Goal: Task Accomplishment & Management: Use online tool/utility

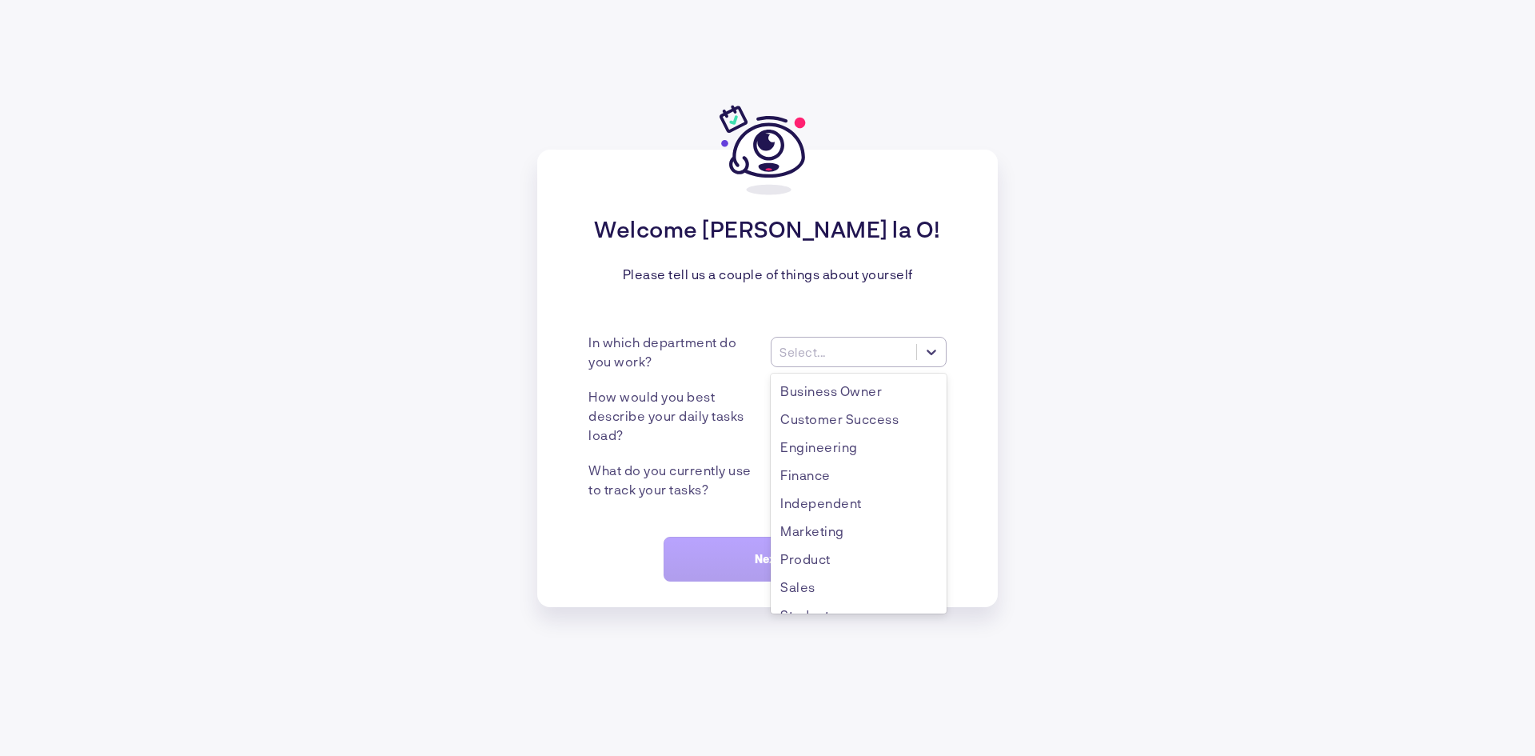
click at [936, 357] on icon at bounding box center [932, 352] width 16 height 16
click at [909, 453] on div "Engineering" at bounding box center [859, 447] width 176 height 28
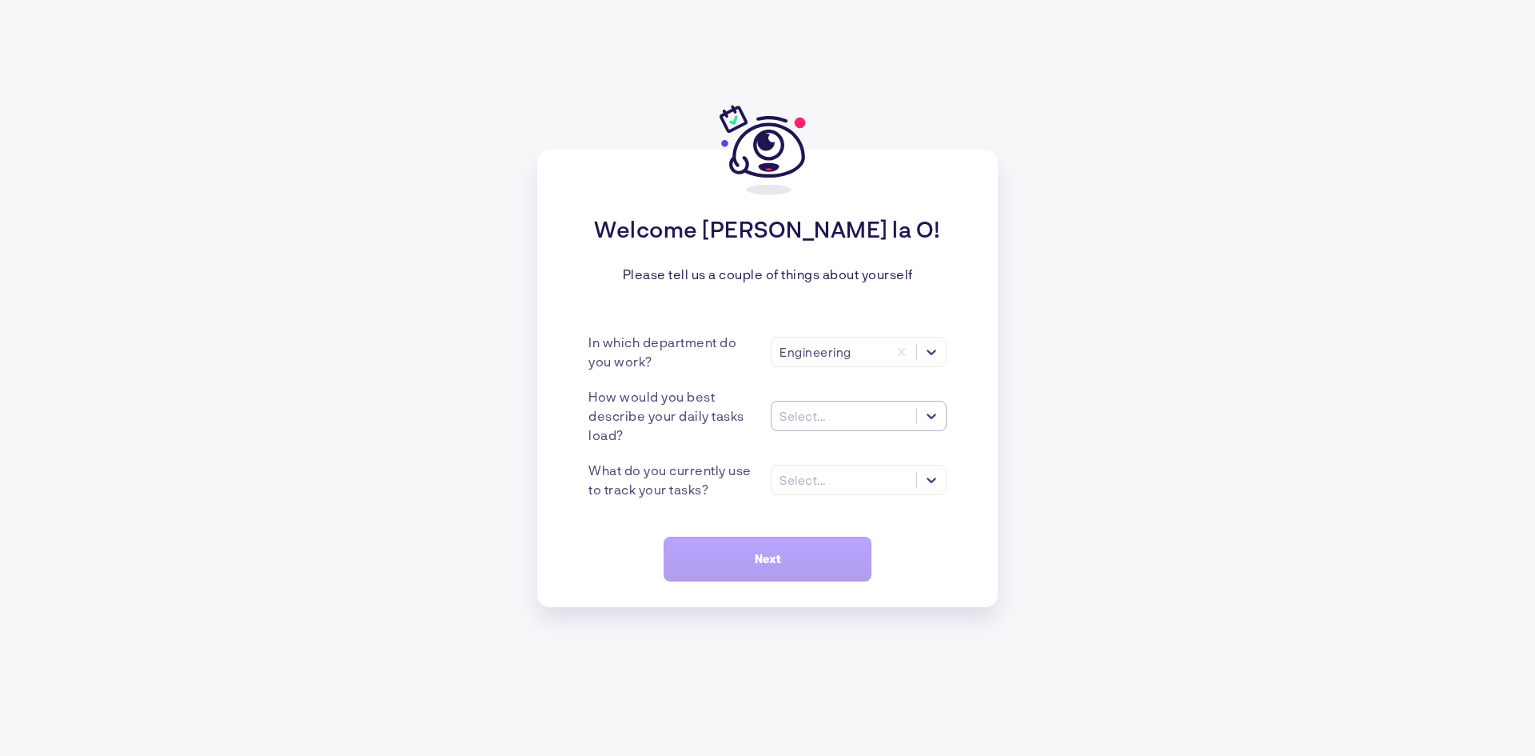
click at [944, 422] on div at bounding box center [931, 415] width 29 height 29
click at [872, 513] on div "Varies a lot" at bounding box center [859, 511] width 176 height 28
click at [940, 491] on div at bounding box center [931, 479] width 29 height 29
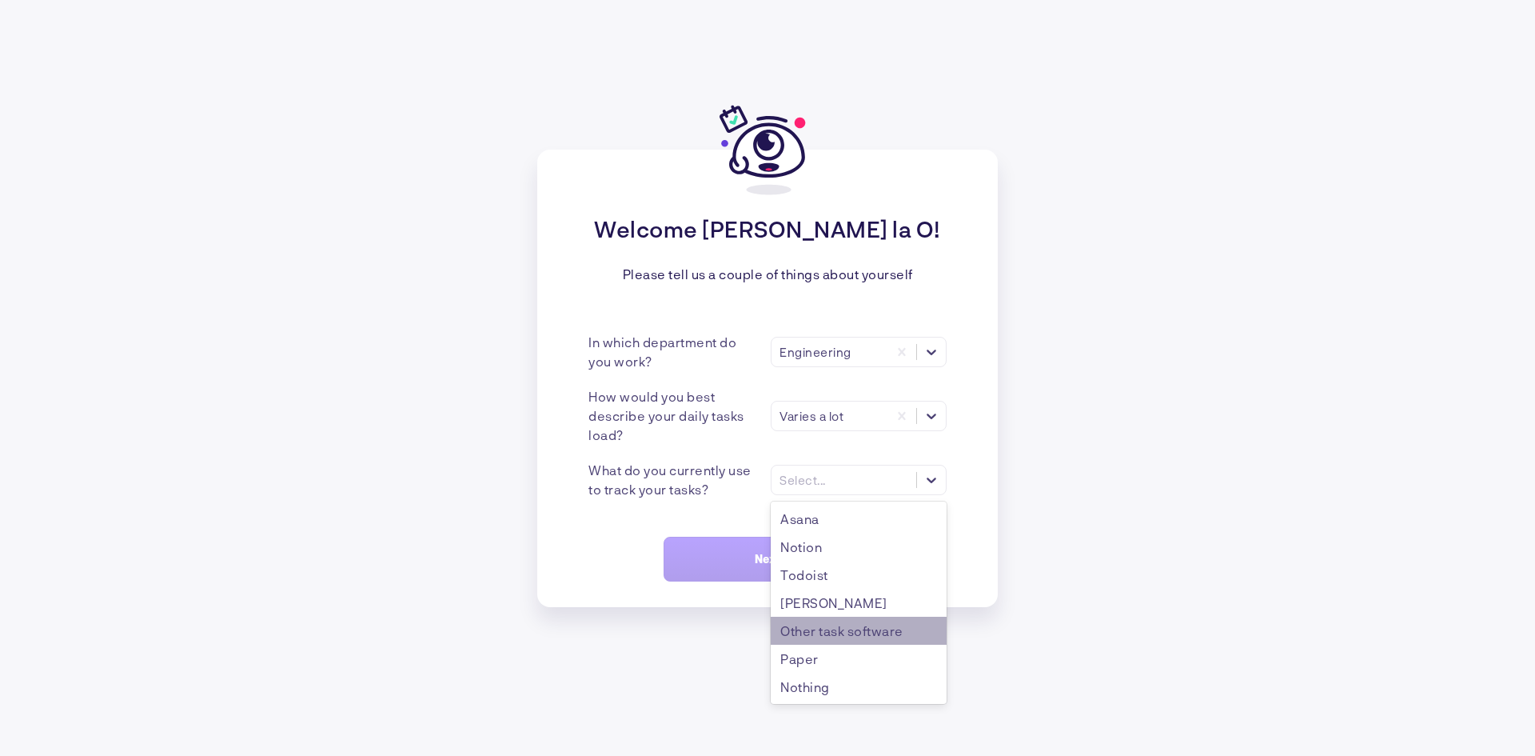
click at [917, 637] on div "Other task software" at bounding box center [859, 631] width 176 height 28
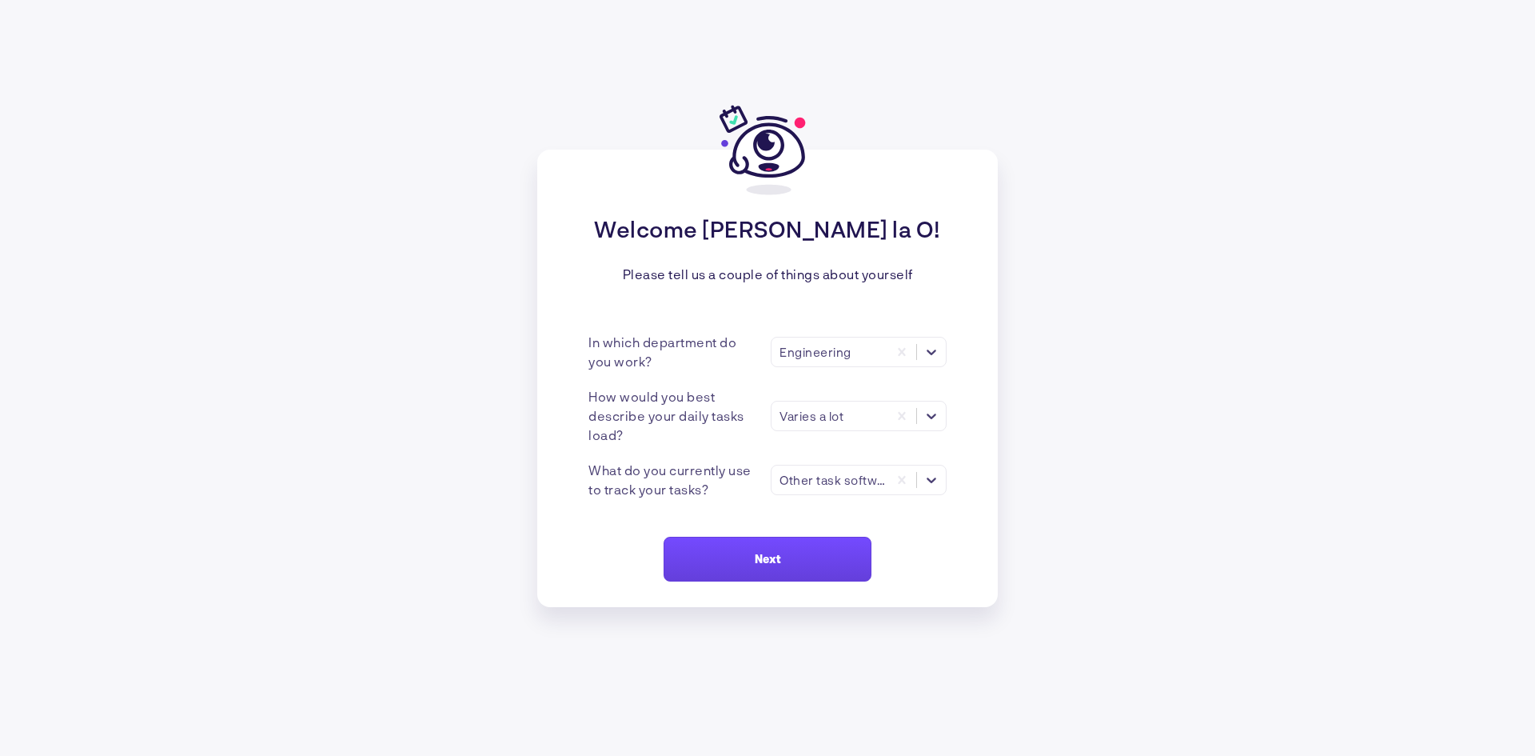
click at [839, 564] on button "Next" at bounding box center [768, 559] width 208 height 45
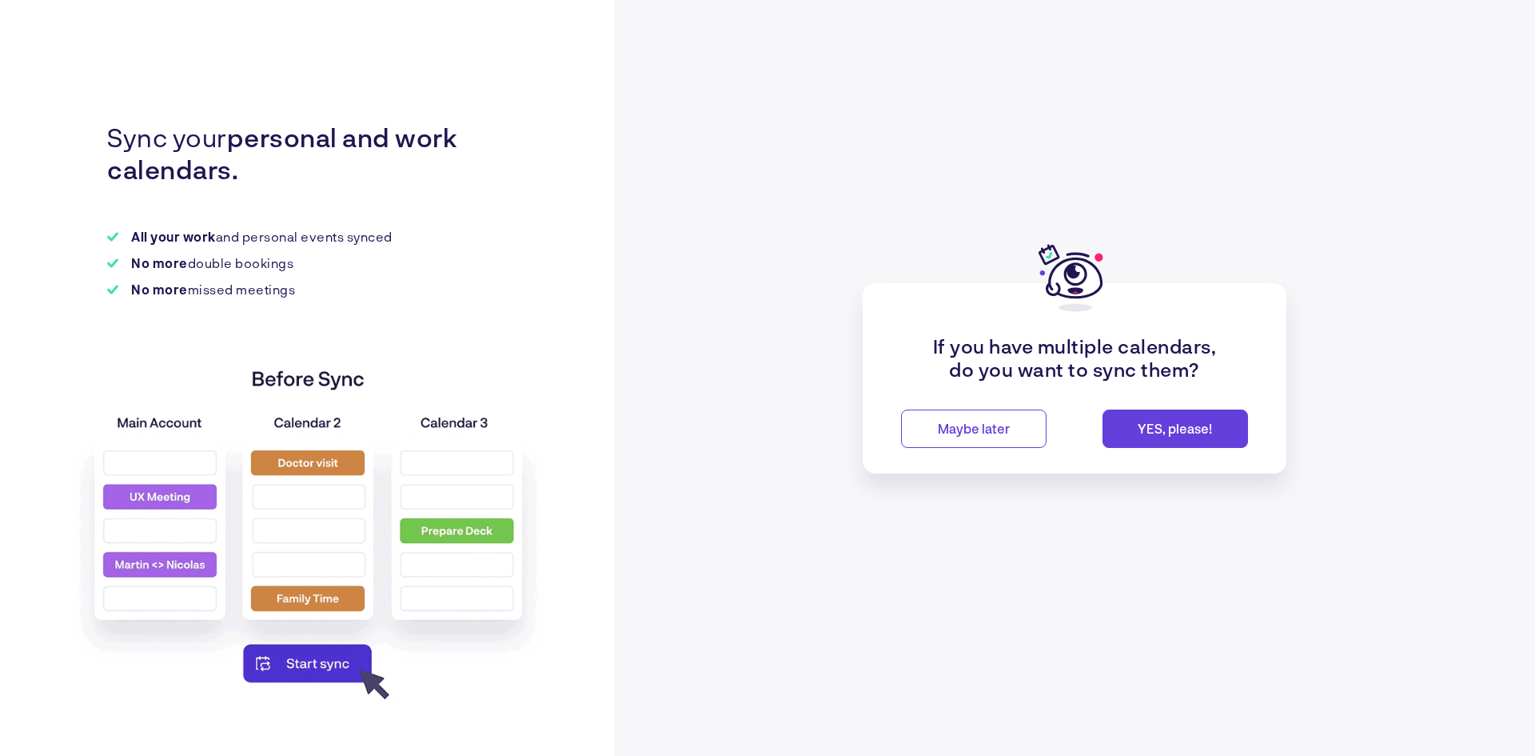
click at [943, 442] on button "Maybe later" at bounding box center [974, 428] width 146 height 38
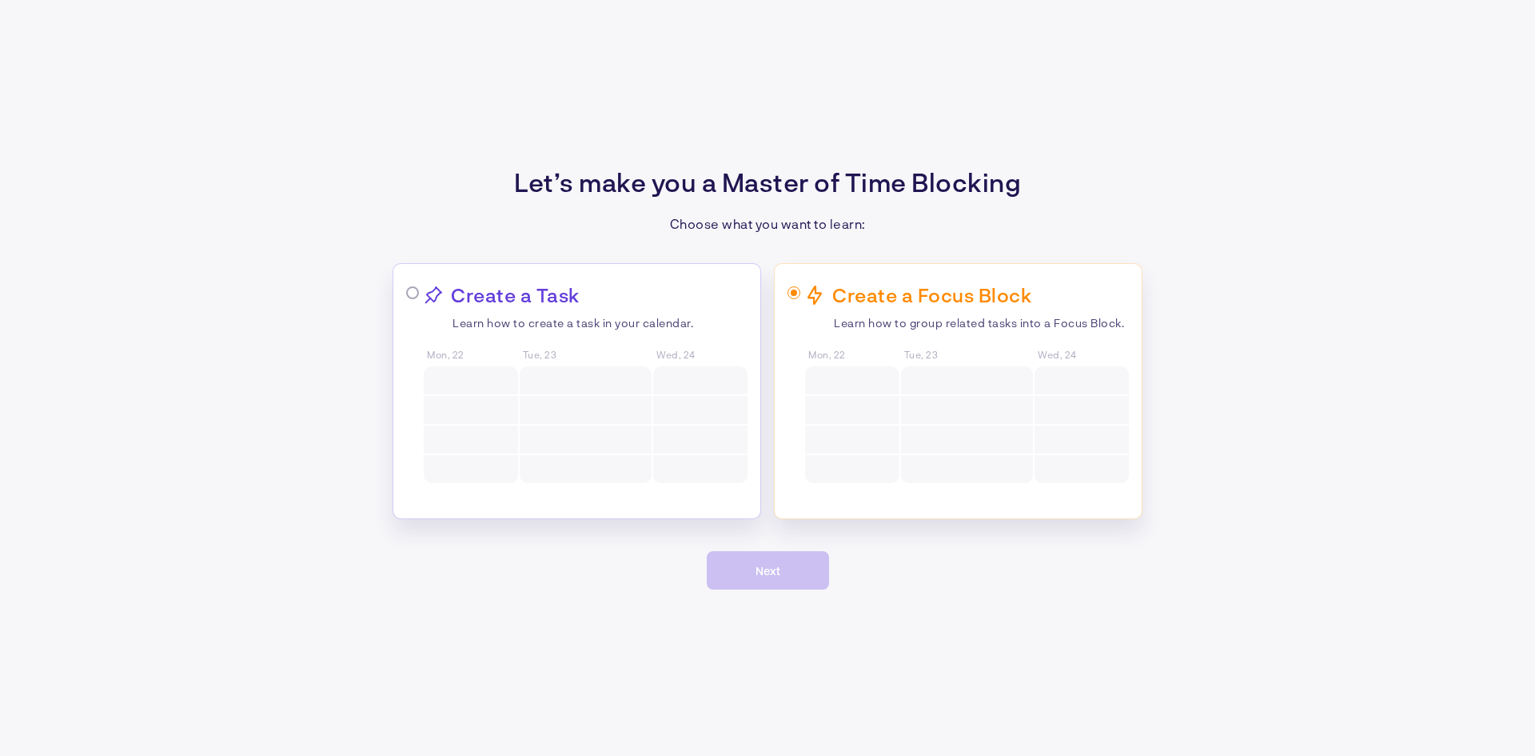
click at [793, 291] on span at bounding box center [794, 292] width 13 height 13
click at [793, 291] on input "radio" at bounding box center [797, 294] width 10 height 10
radio input "true"
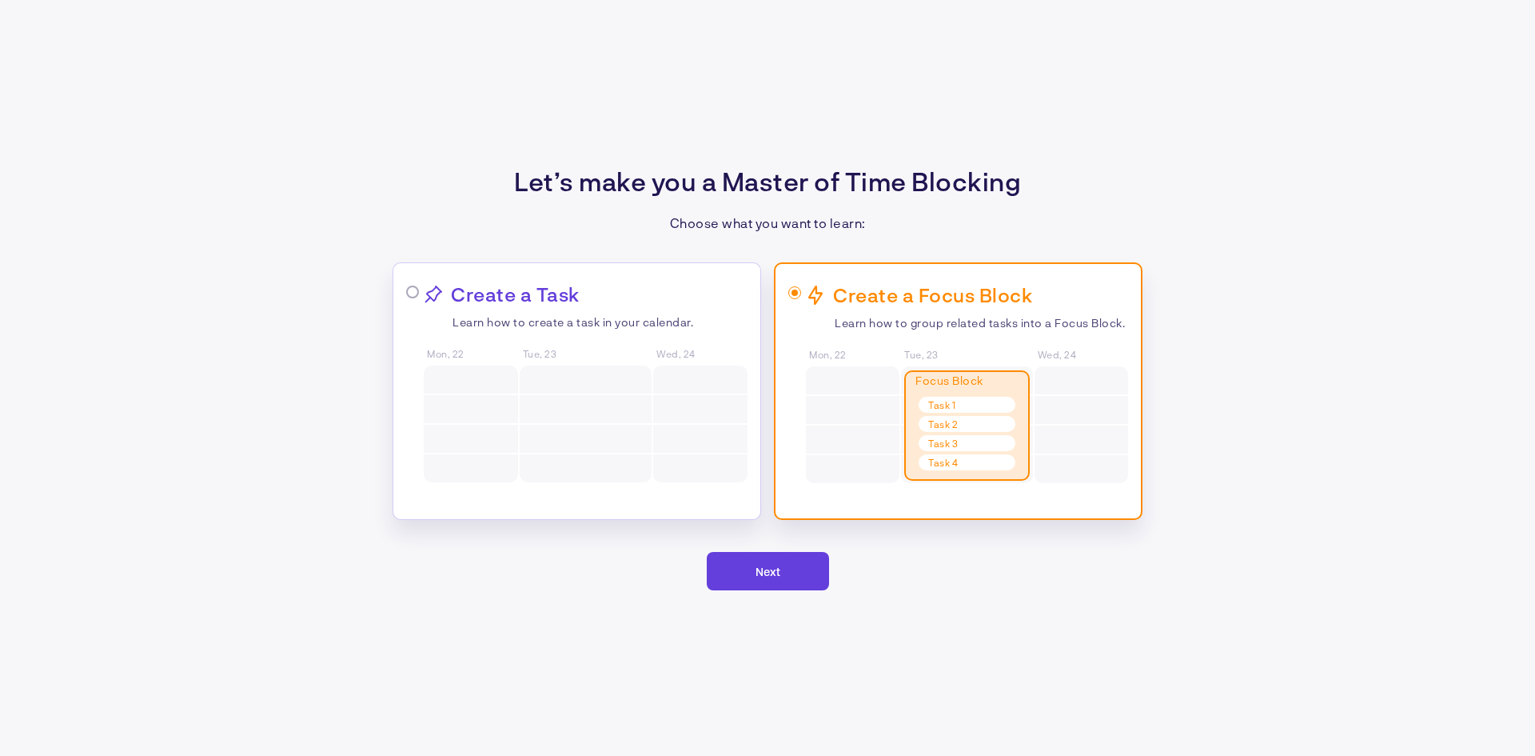
click at [793, 573] on button "Next" at bounding box center [768, 571] width 122 height 38
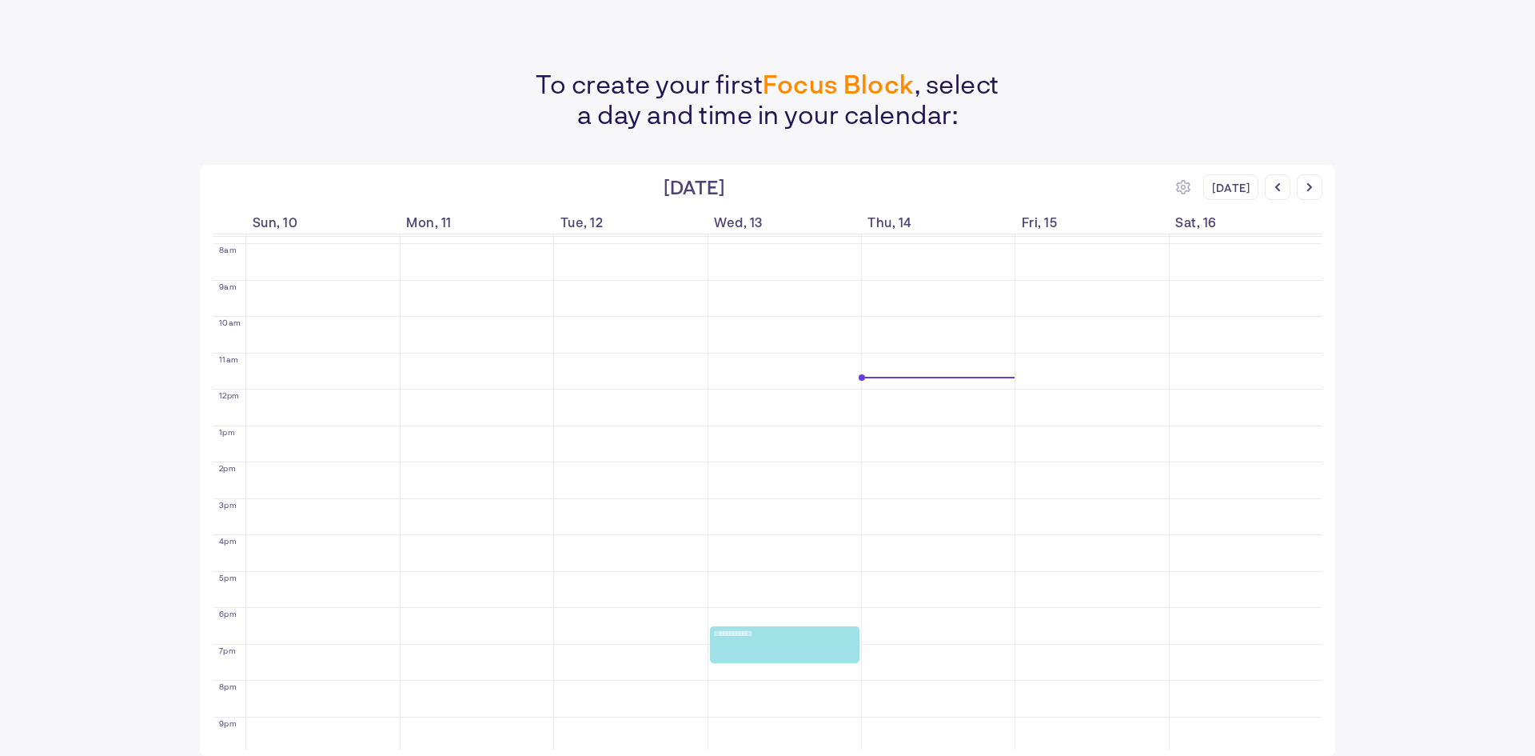
scroll to position [204, 0]
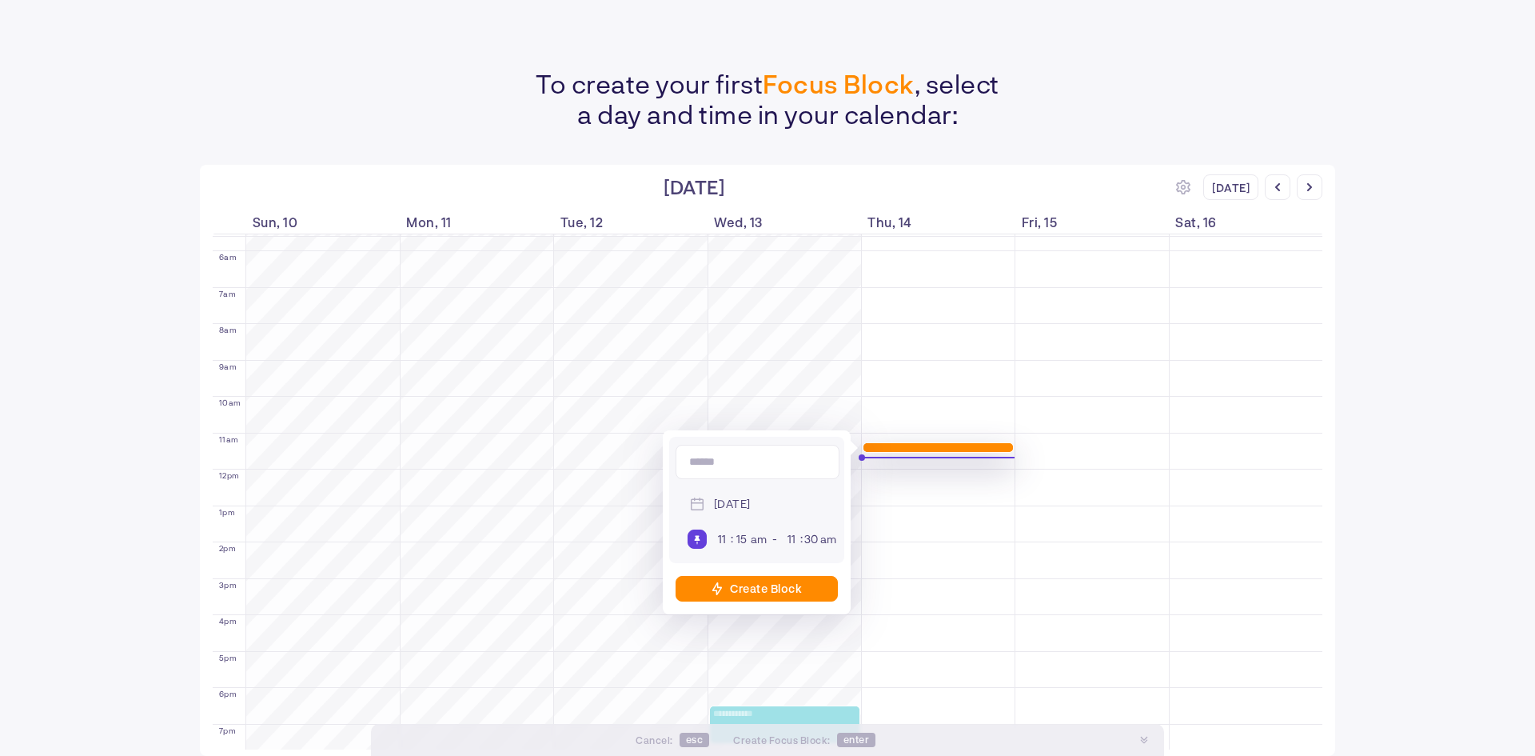
type input "**********"
drag, startPoint x: 828, startPoint y: 463, endPoint x: 587, endPoint y: 481, distance: 241.4
click at [587, 481] on div "**********" at bounding box center [768, 460] width 1136 height 591
type input "***"
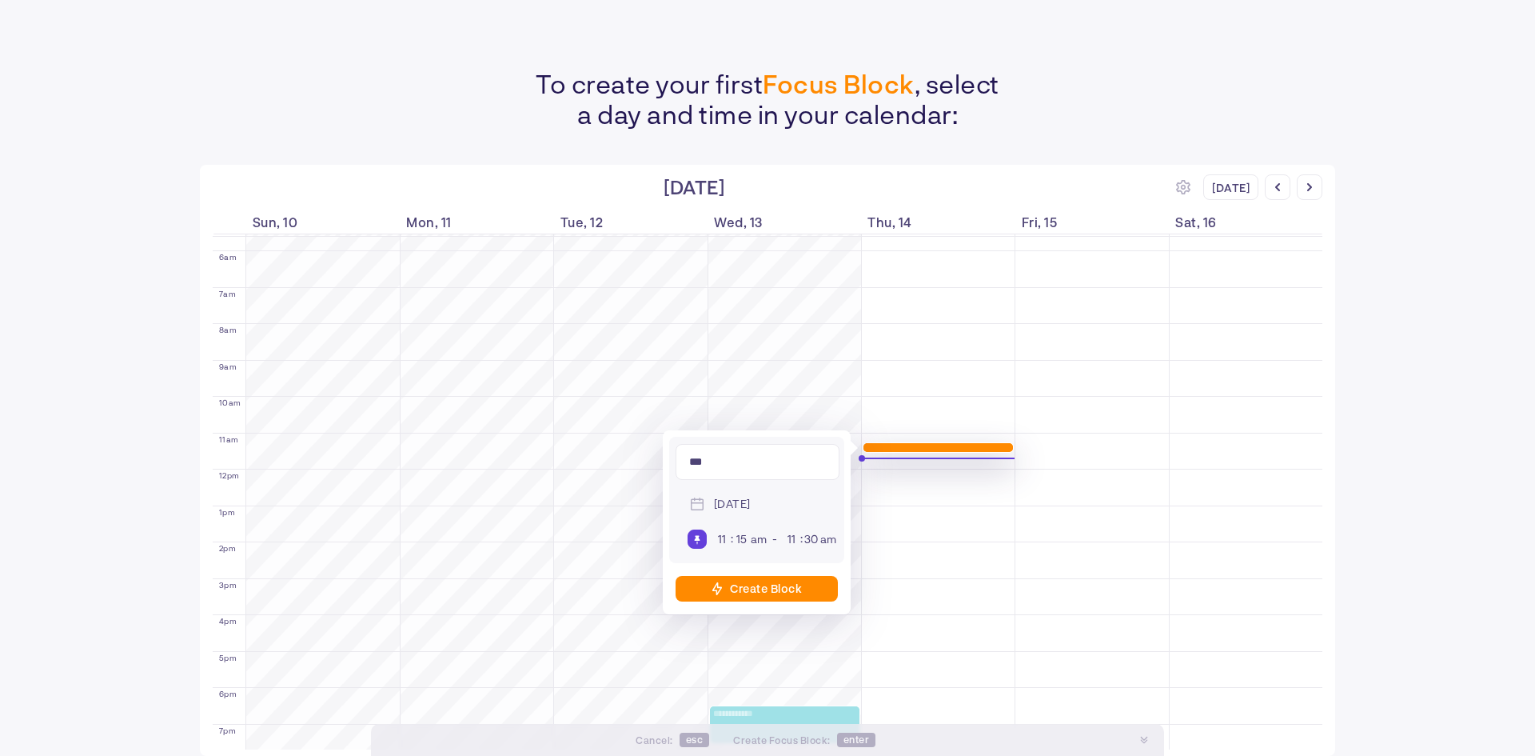
click at [772, 585] on div "Create Block" at bounding box center [766, 588] width 72 height 14
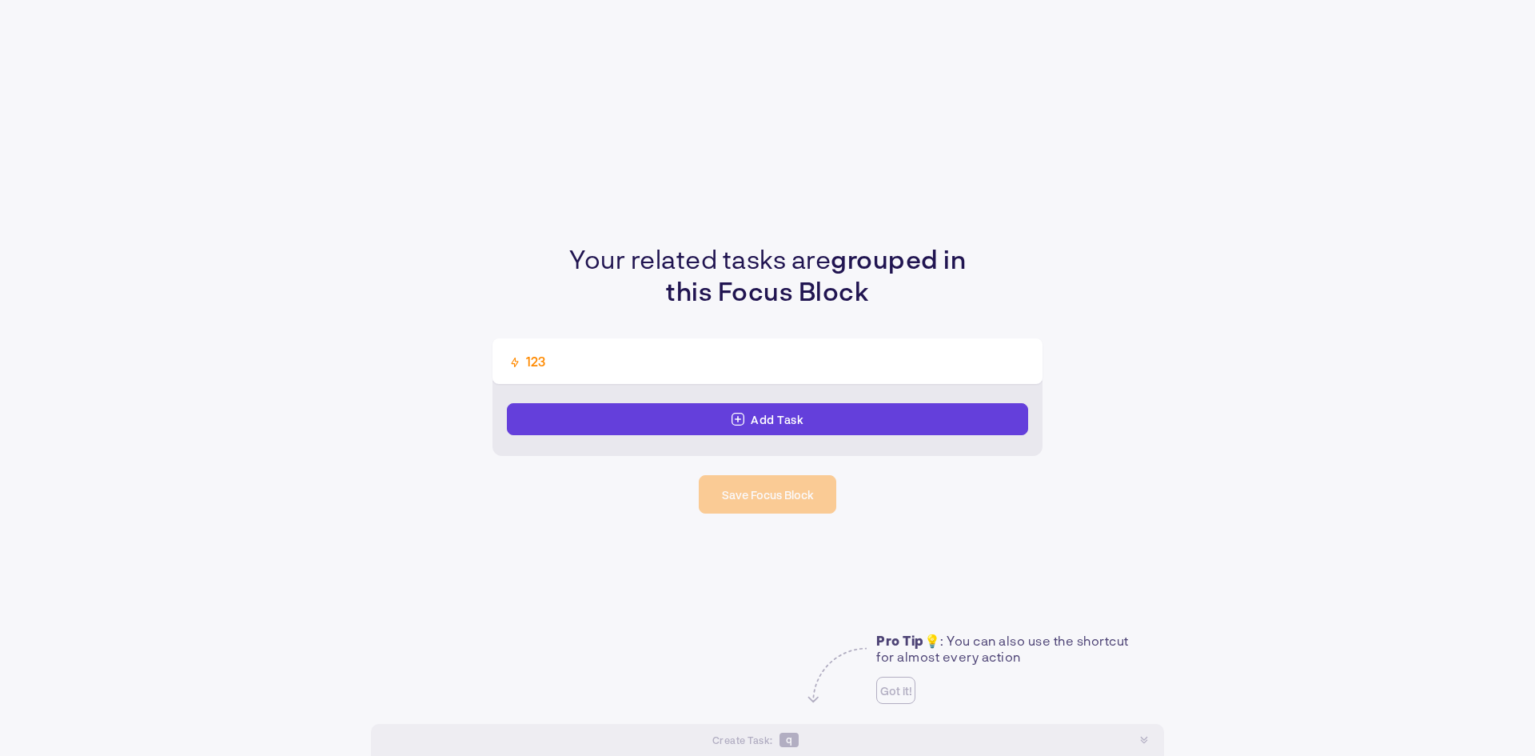
click at [693, 417] on div "Add Task" at bounding box center [767, 419] width 521 height 32
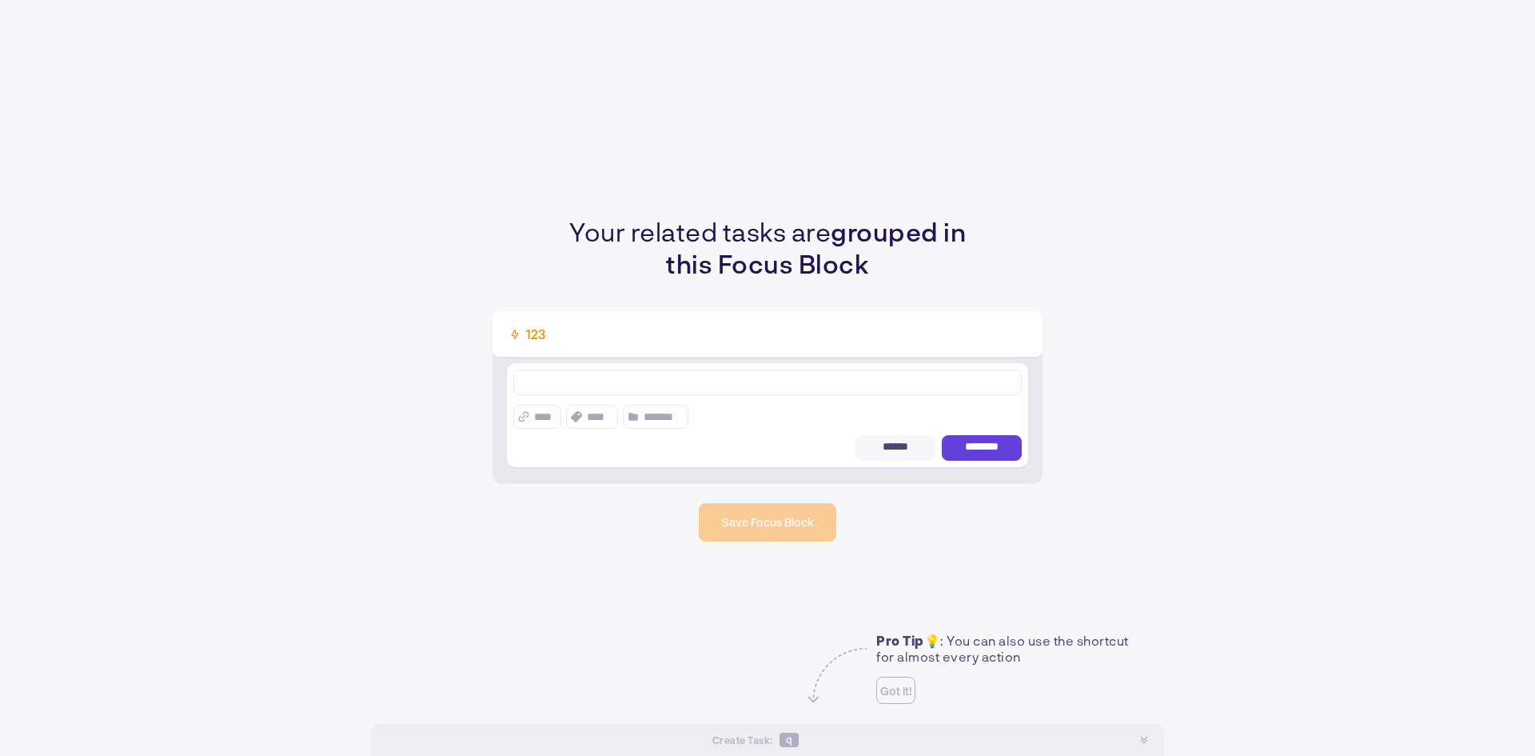
type textarea "*"
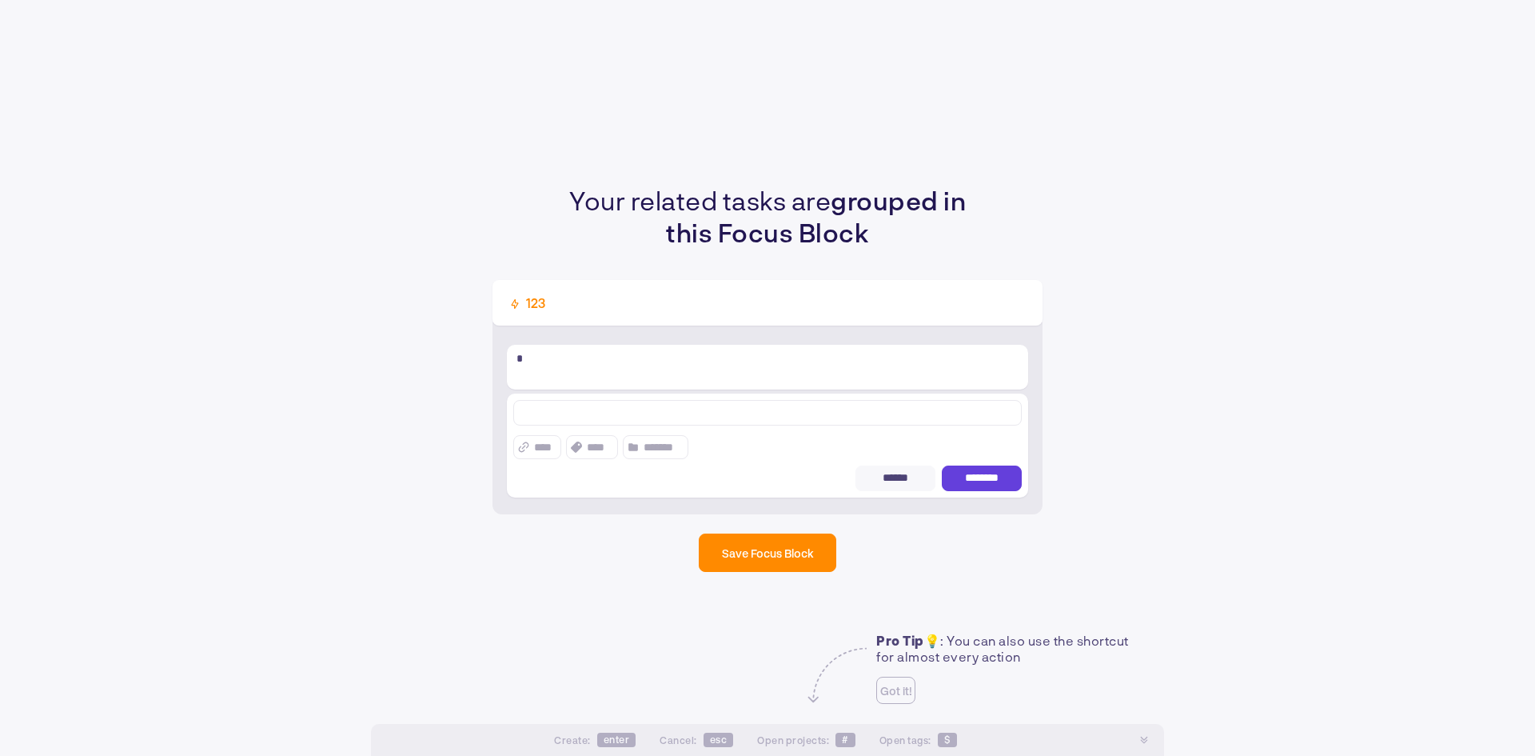
type textarea "*"
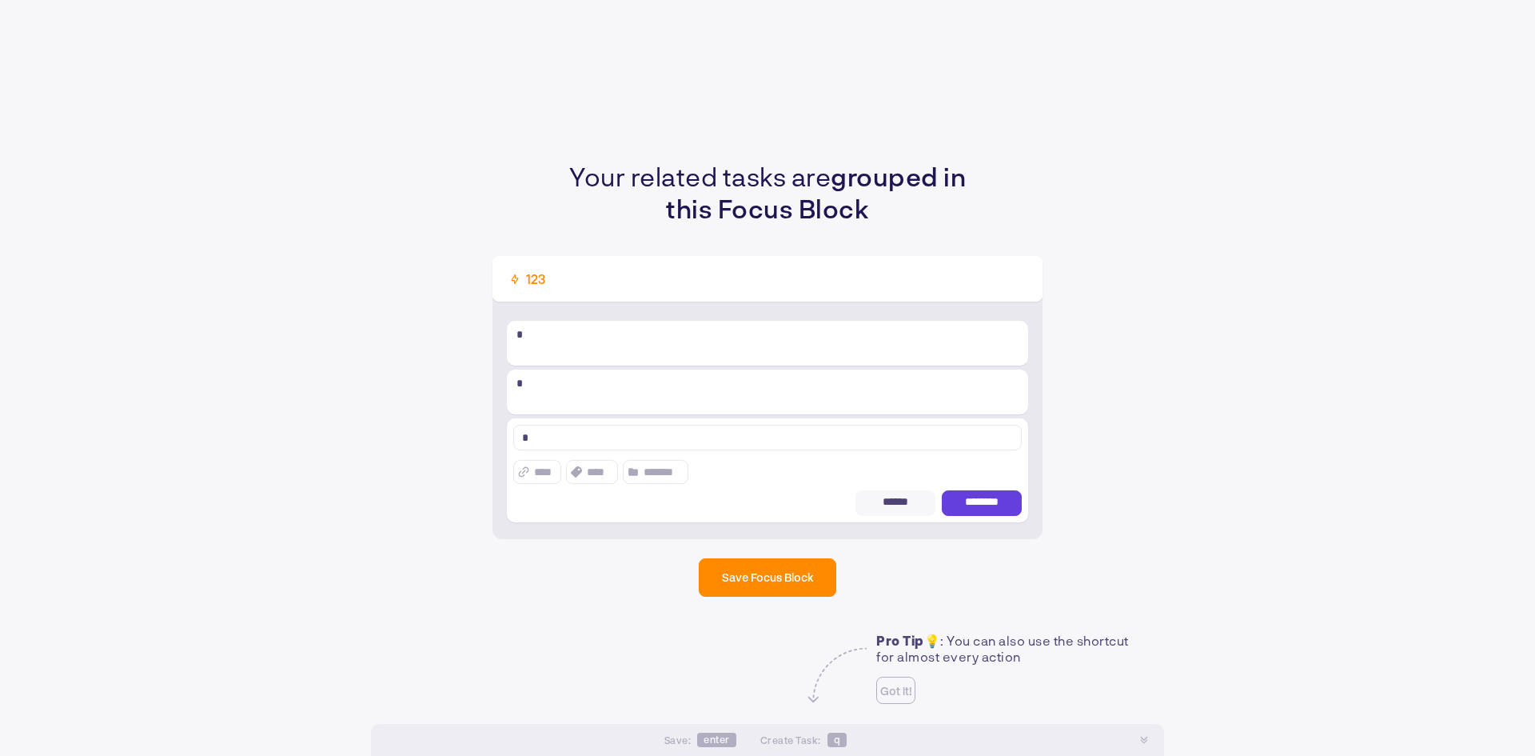
type textarea "*"
click at [972, 503] on span "********" at bounding box center [982, 503] width 46 height 14
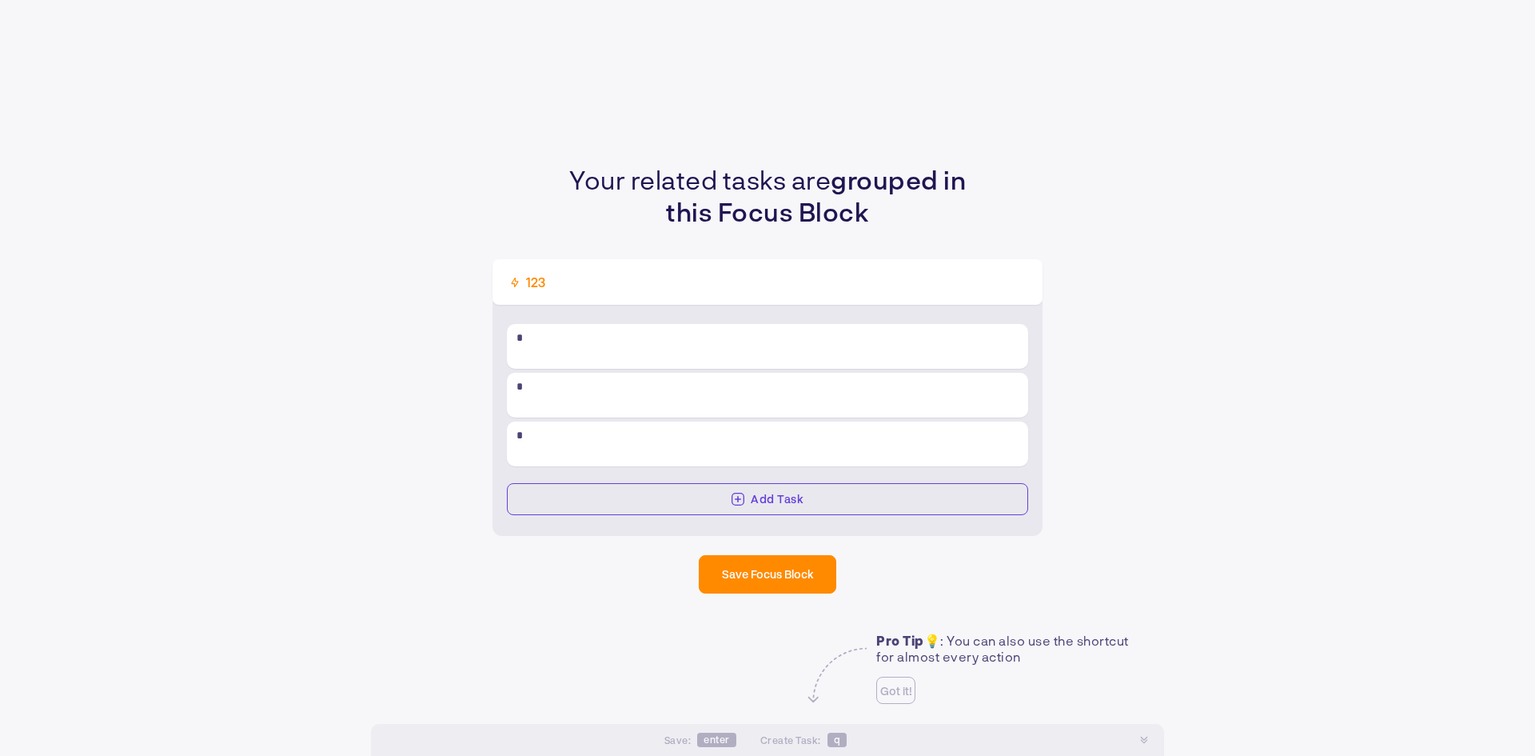
click at [817, 596] on div "Your related tasks are grouped in this Focus Block 123 * * * Add Task Save Focu…" at bounding box center [767, 378] width 1535 height 756
click at [801, 577] on span "Save Focus Block" at bounding box center [768, 574] width 92 height 14
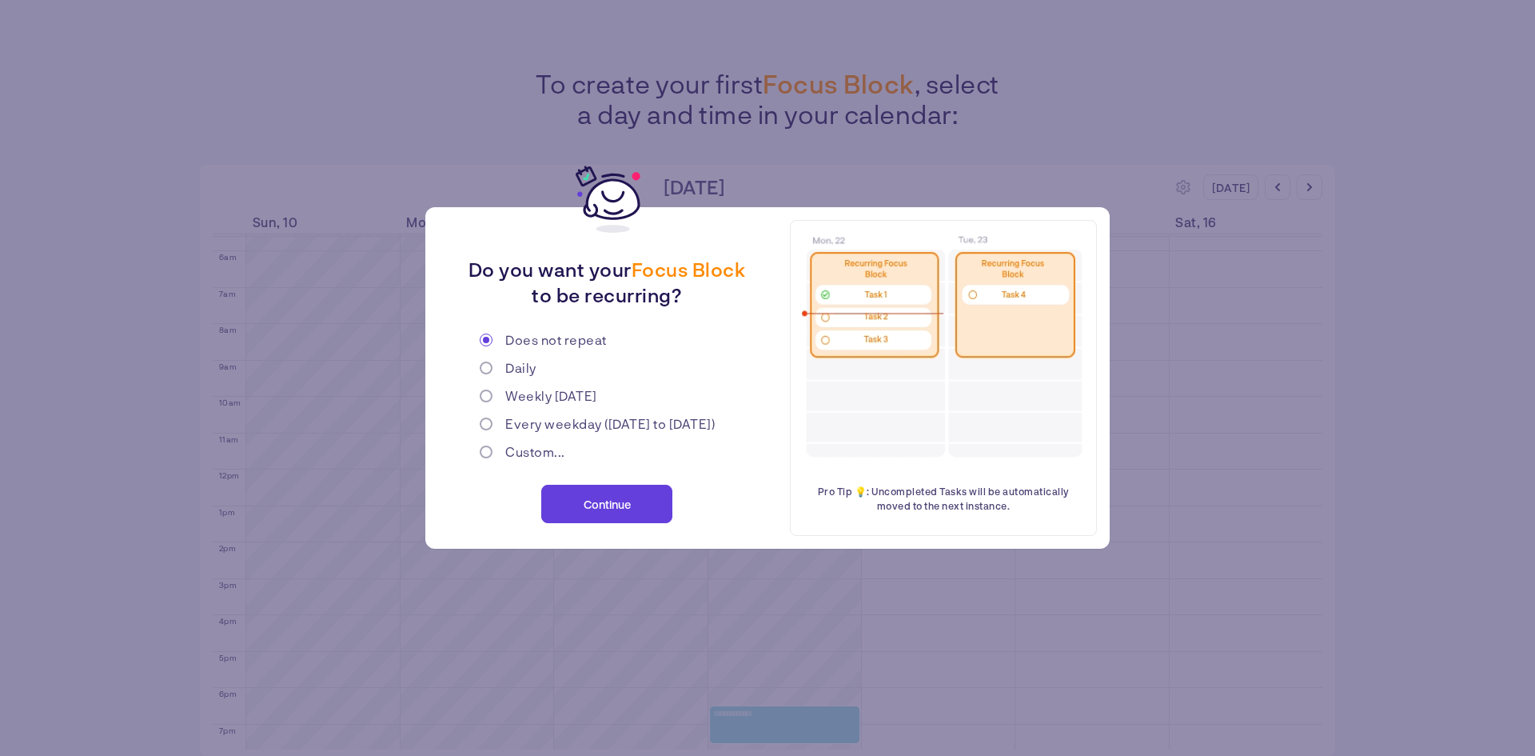
click at [623, 500] on span "Continue" at bounding box center [607, 504] width 47 height 14
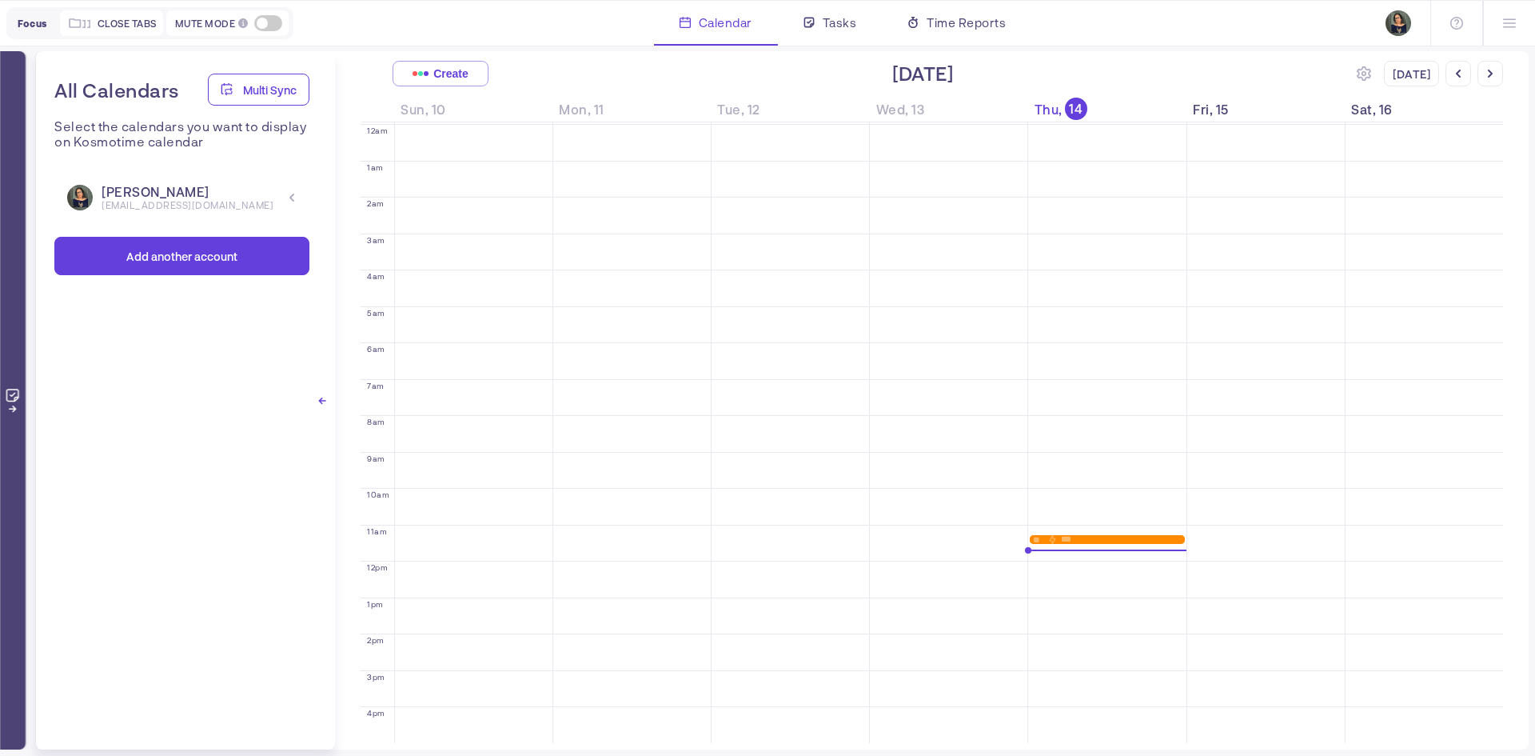
scroll to position [193, 0]
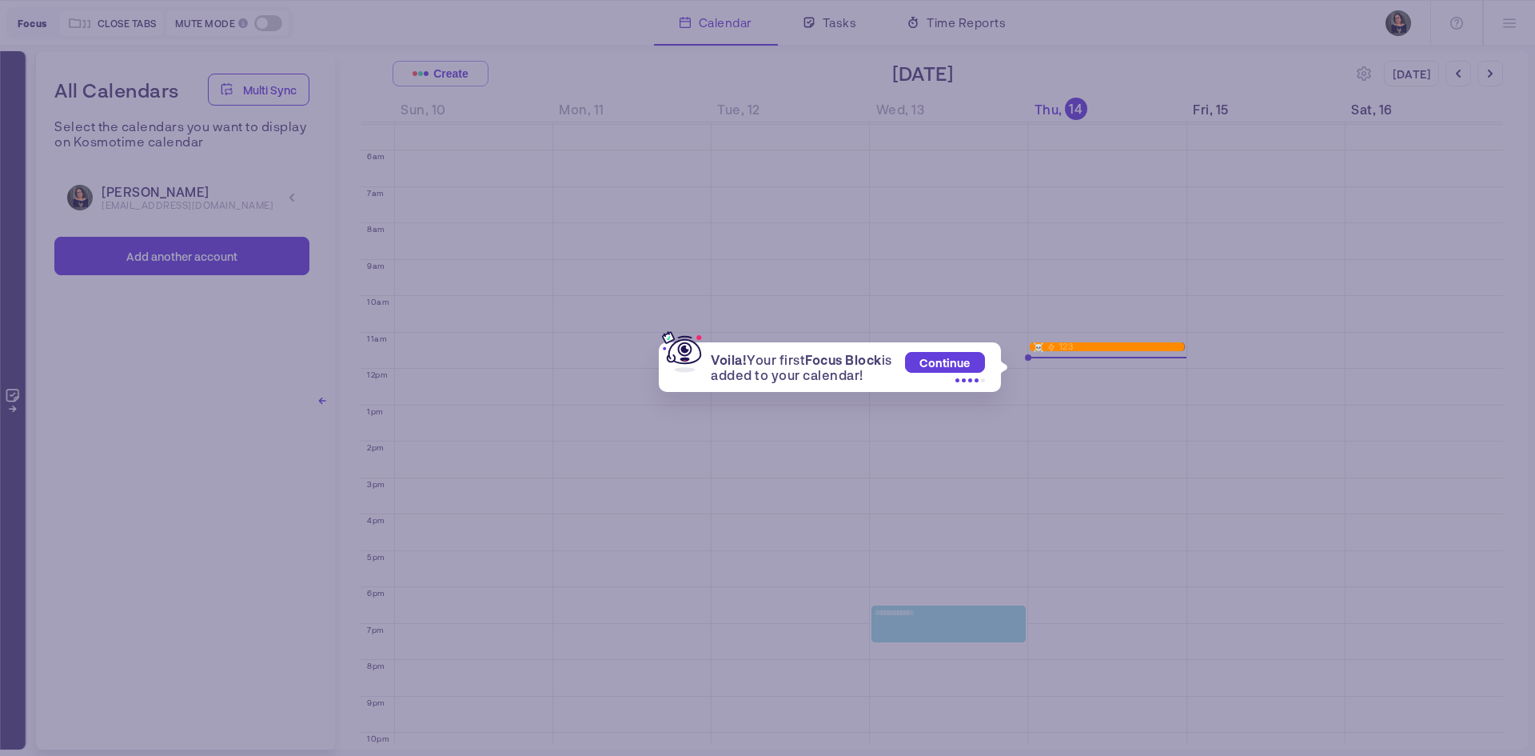
click at [963, 366] on span "Continue" at bounding box center [945, 363] width 50 height 14
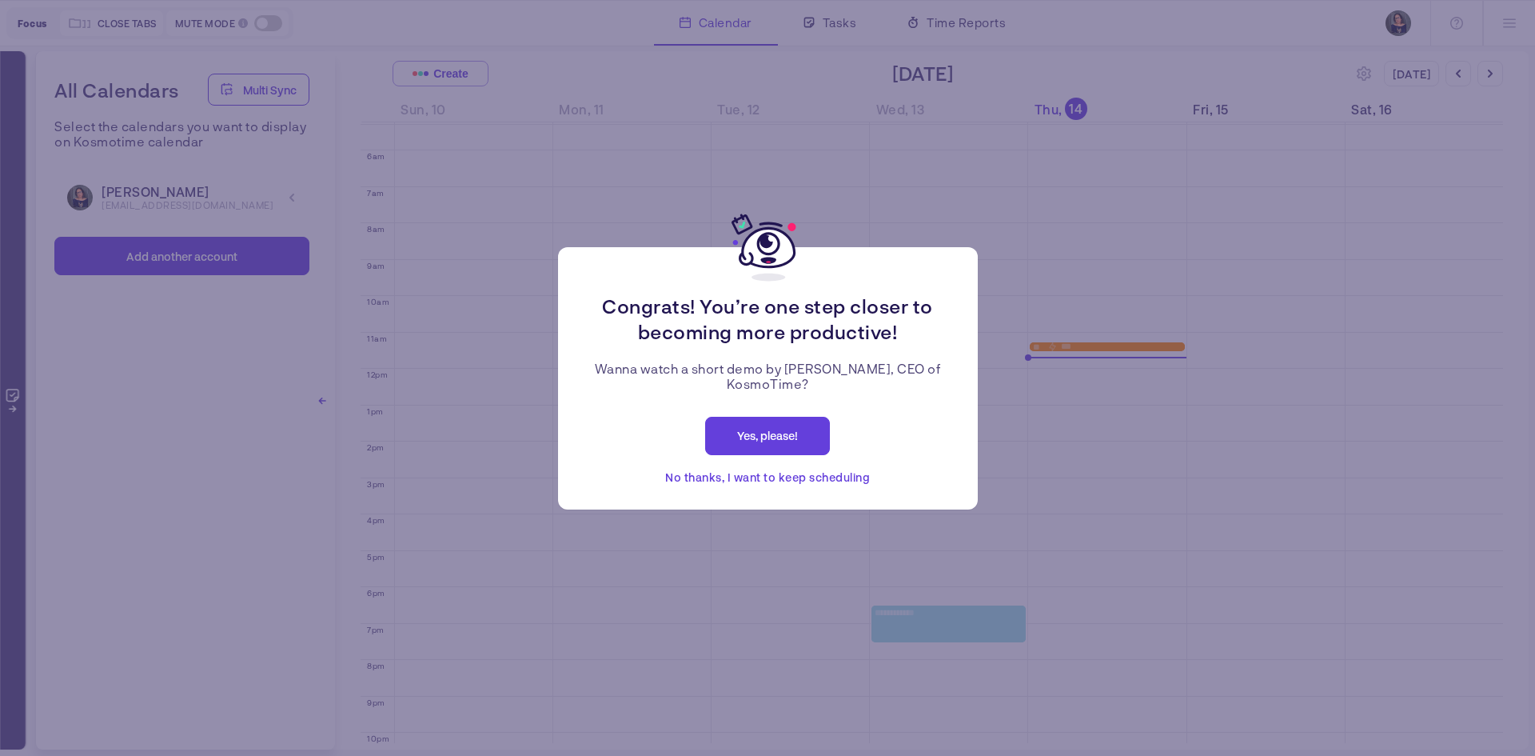
click at [783, 485] on span "No thanks, I want to keep scheduling" at bounding box center [767, 477] width 205 height 19
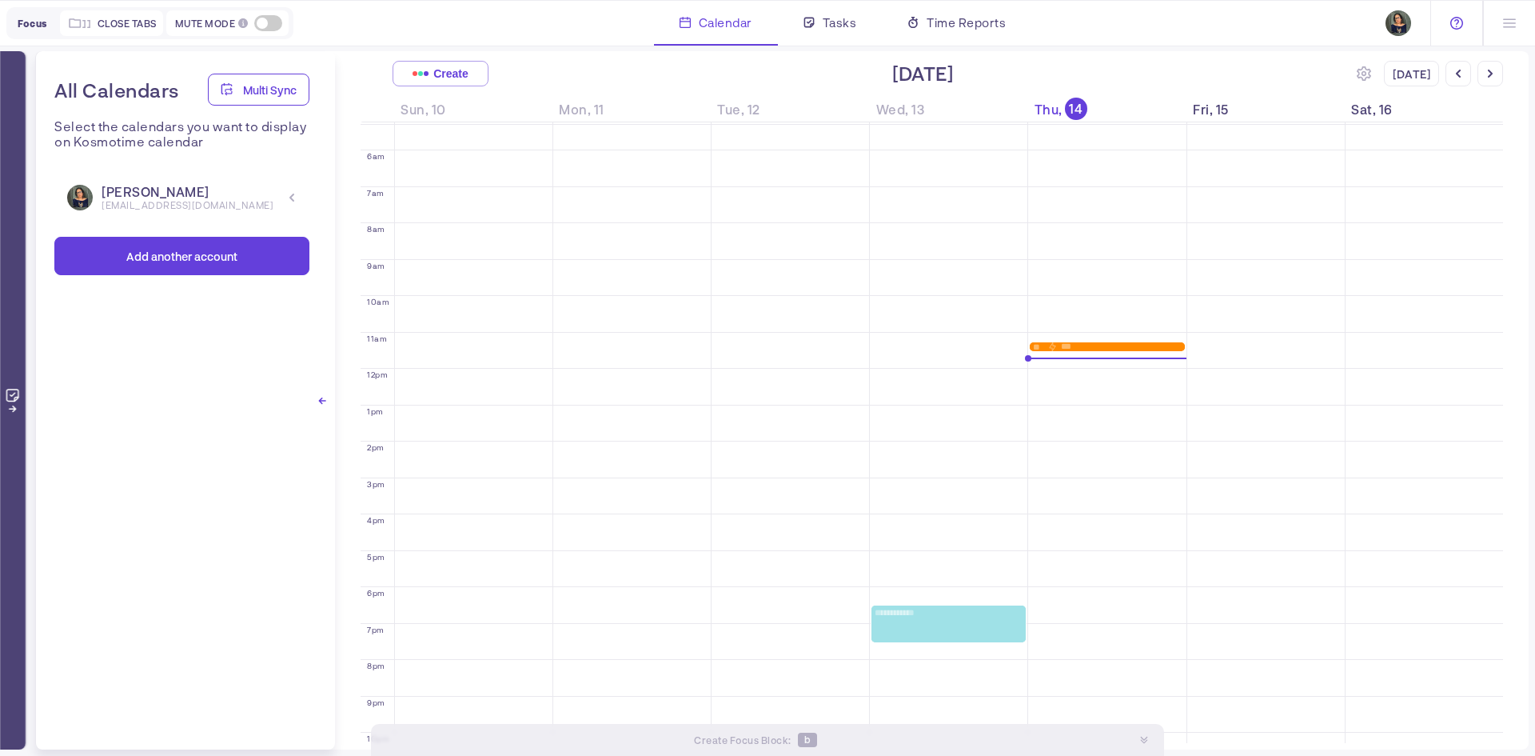
click at [1457, 30] on div at bounding box center [1457, 23] width 53 height 45
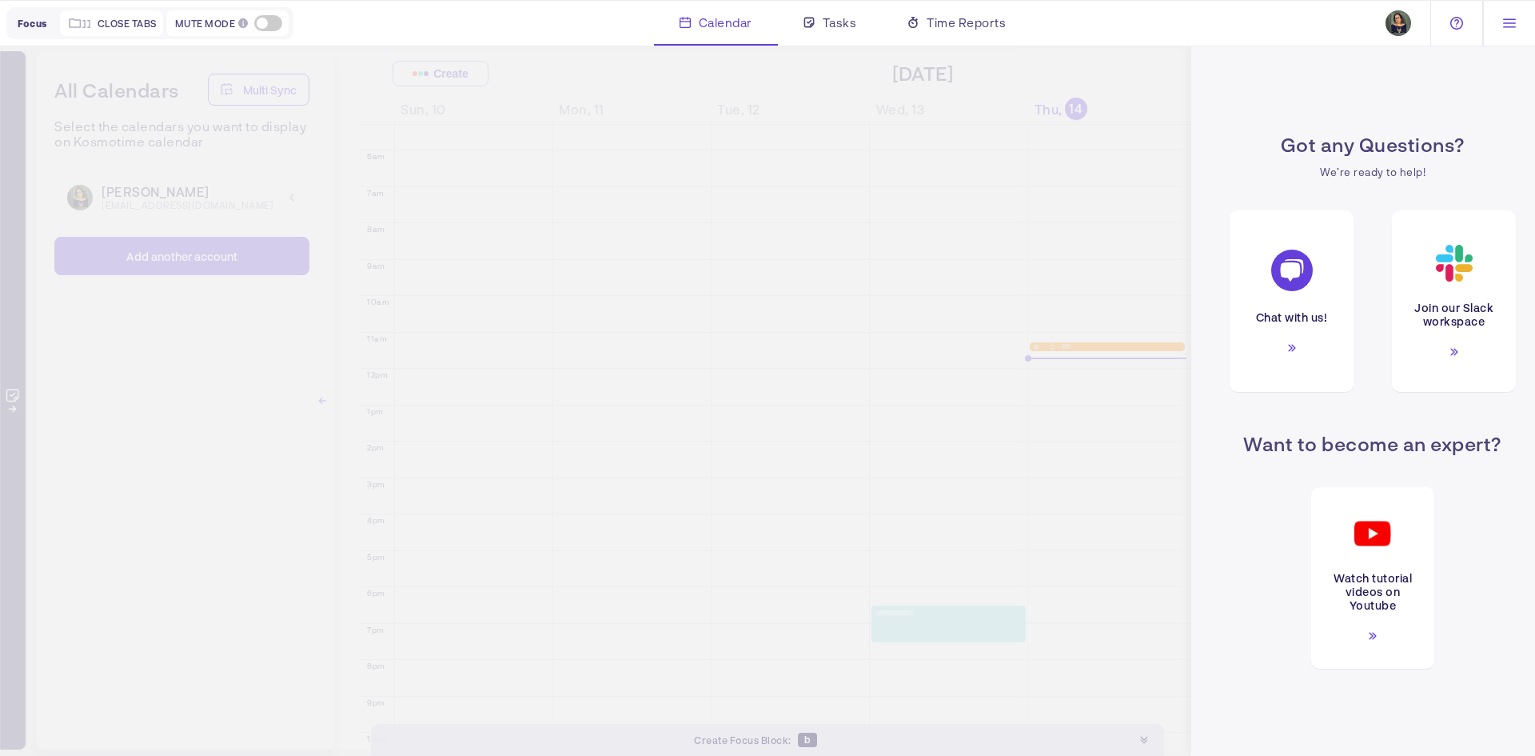
click at [1504, 22] on icon at bounding box center [1509, 23] width 13 height 13
click at [1447, 106] on div "Settings" at bounding box center [1437, 108] width 149 height 19
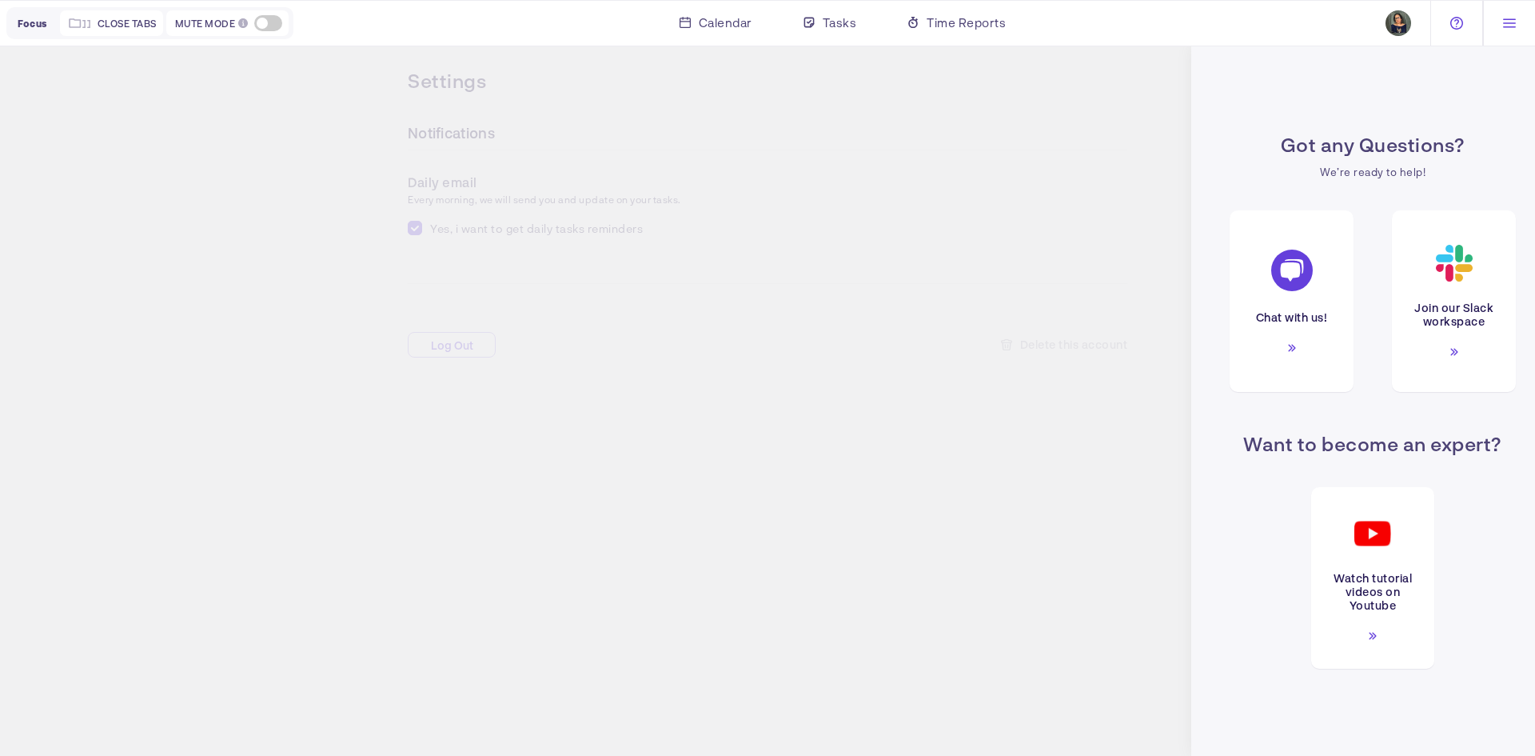
click at [872, 396] on div "Got any Questions? We’re ready to help! Chat with us! Join our Slack workspace …" at bounding box center [767, 400] width 1535 height 711
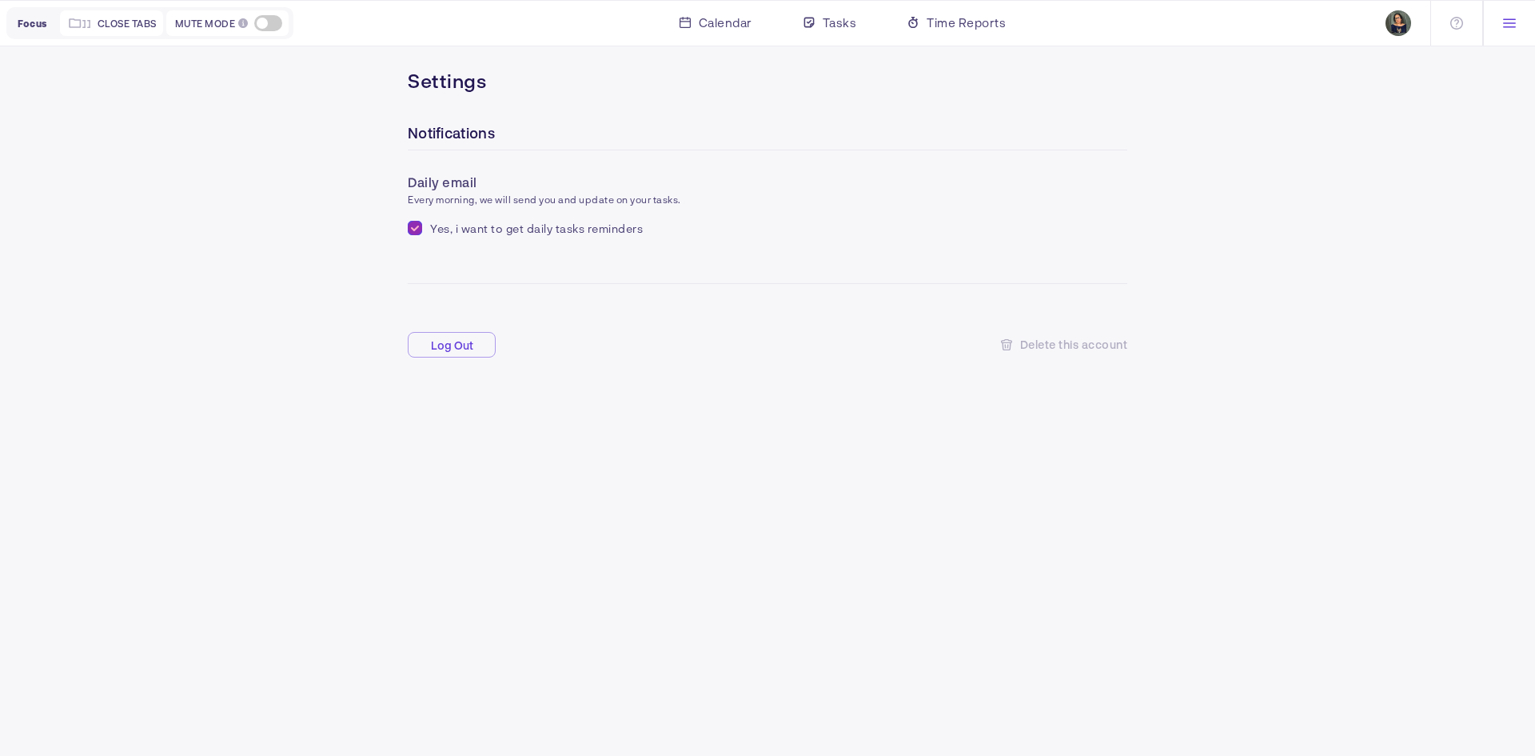
click at [419, 233] on input "checkbox" at bounding box center [415, 228] width 14 height 14
checkbox input "false"
click at [1502, 25] on div at bounding box center [1509, 23] width 52 height 45
click at [1431, 82] on div "Integrations" at bounding box center [1437, 77] width 149 height 19
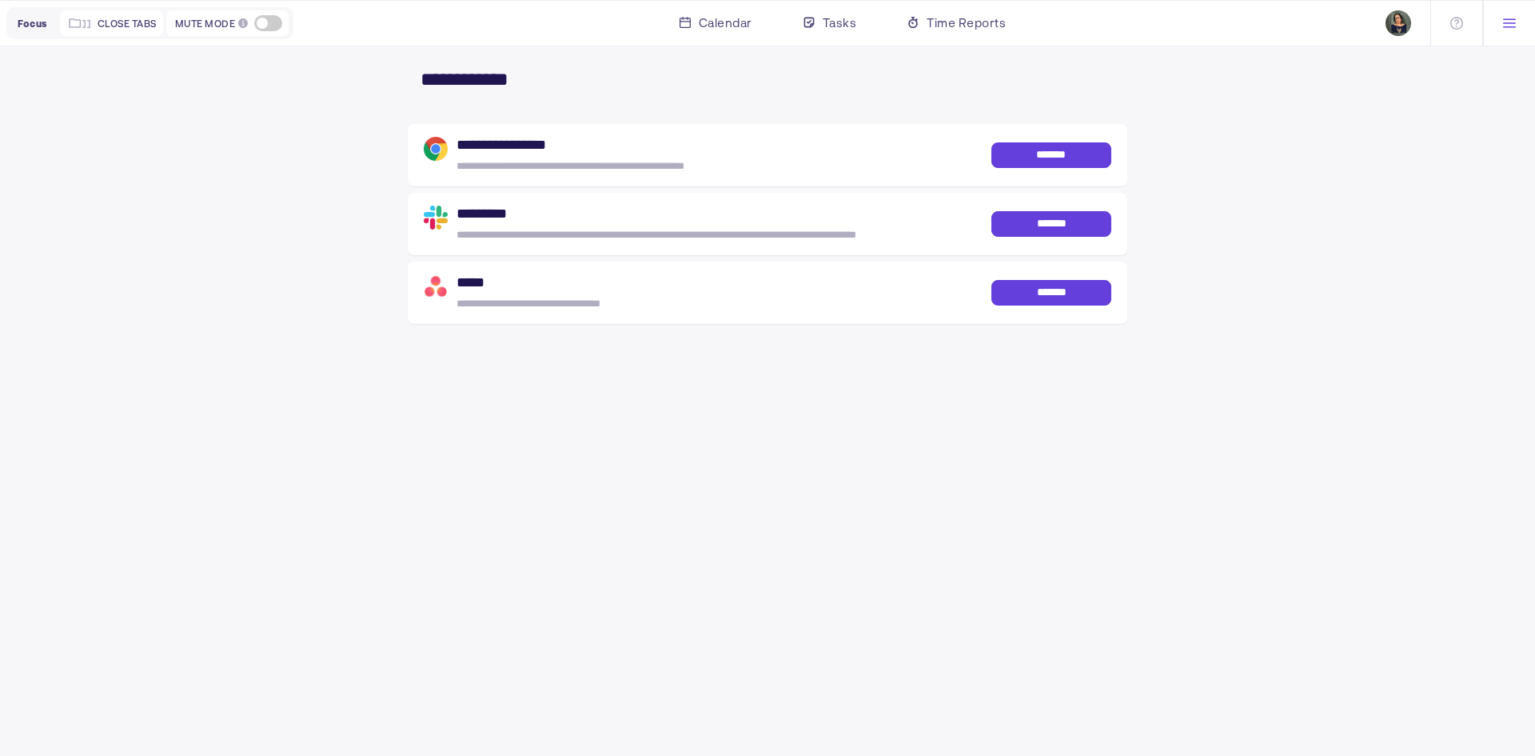
click at [1302, 285] on div "**********" at bounding box center [767, 400] width 1523 height 698
click at [841, 27] on span "Tasks" at bounding box center [840, 22] width 34 height 19
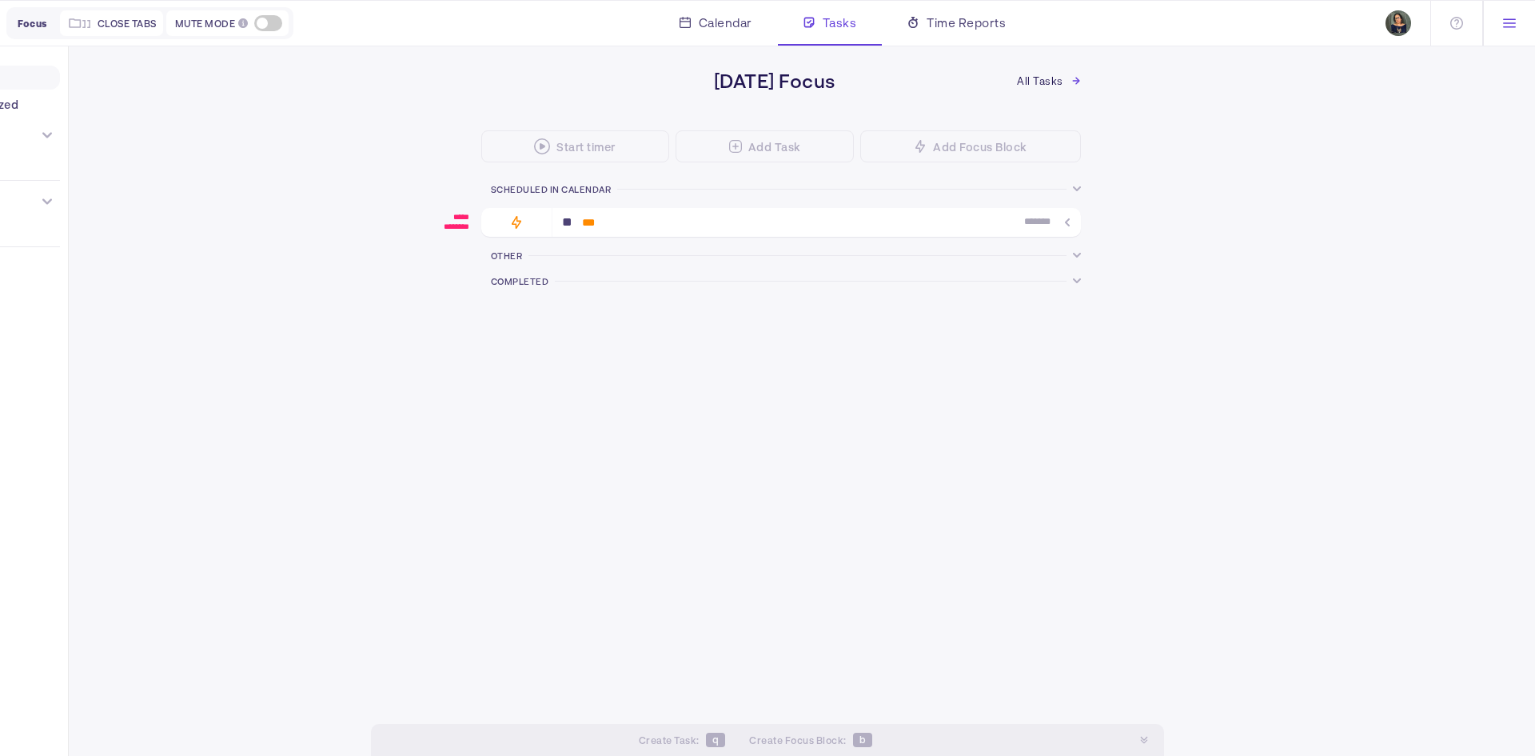
scroll to position [193, 0]
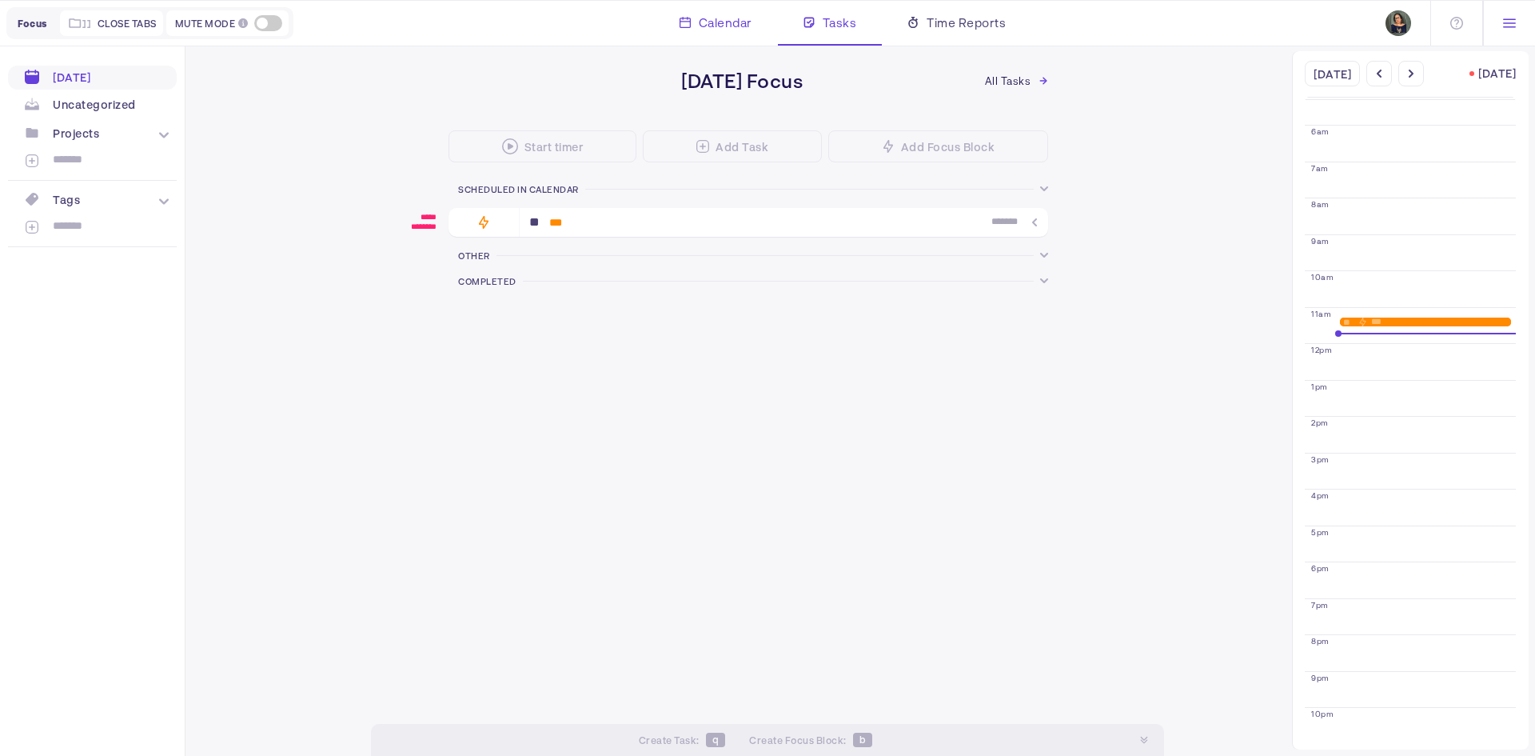
click at [730, 30] on span "Calendar" at bounding box center [726, 22] width 54 height 19
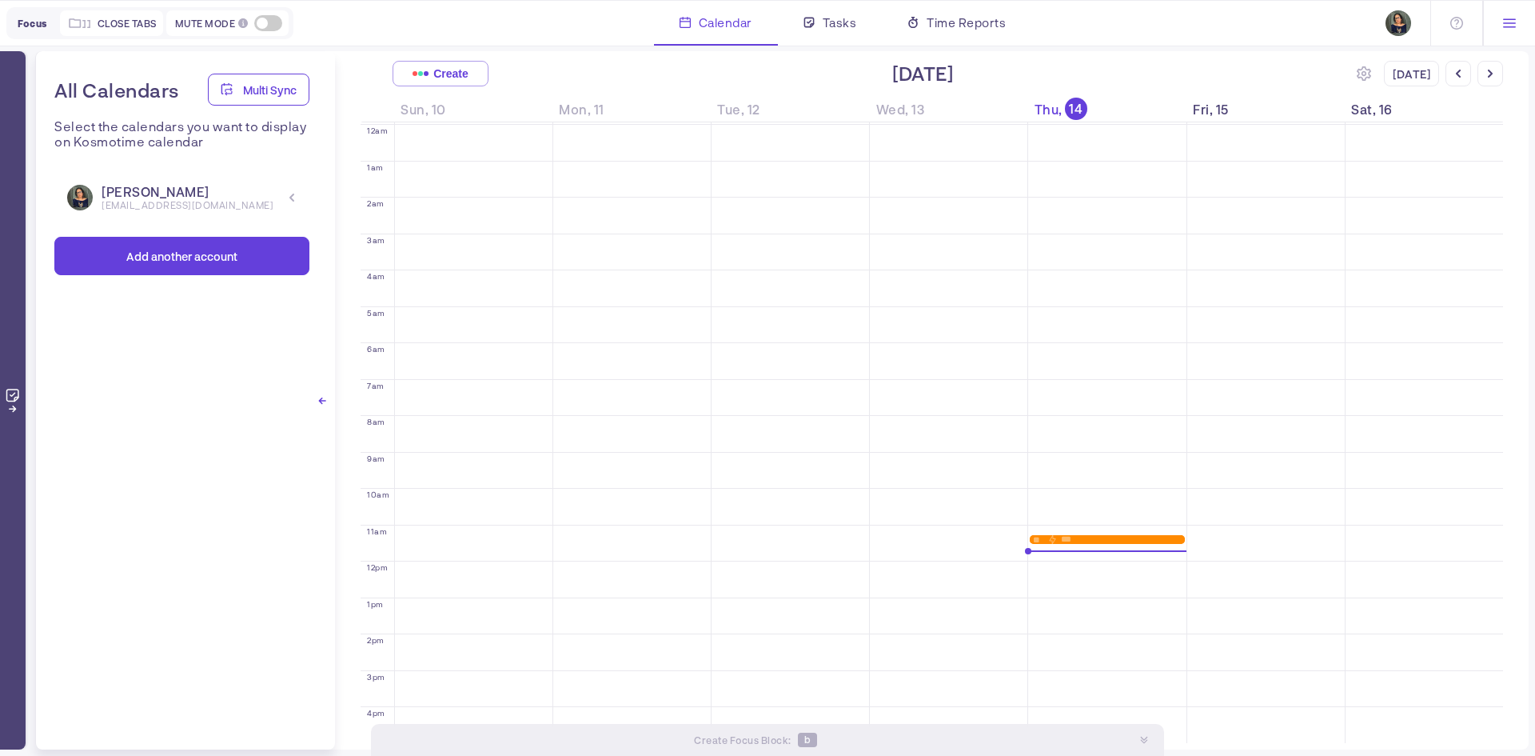
scroll to position [193, 0]
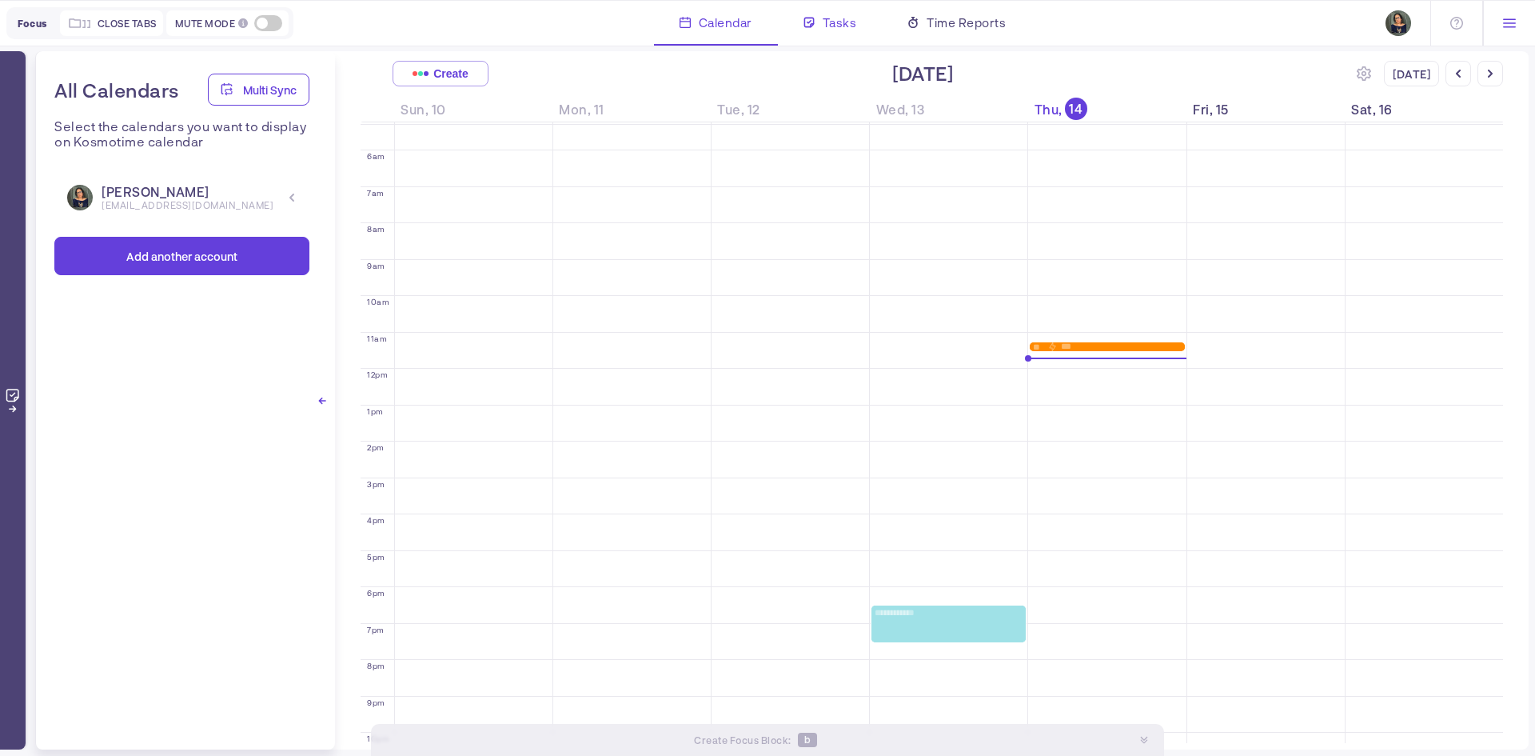
click at [858, 26] on div "Tasks" at bounding box center [830, 23] width 105 height 45
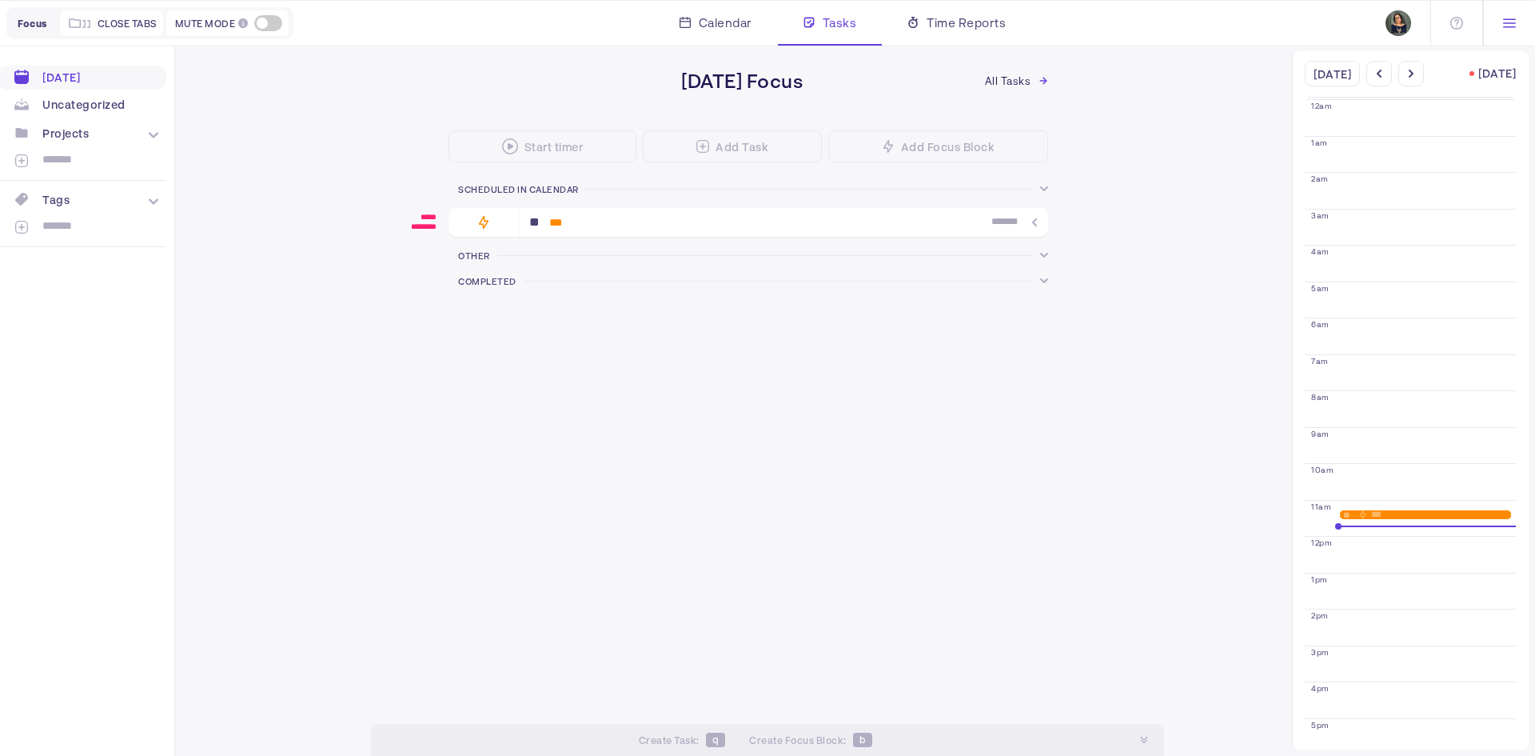
scroll to position [193, 0]
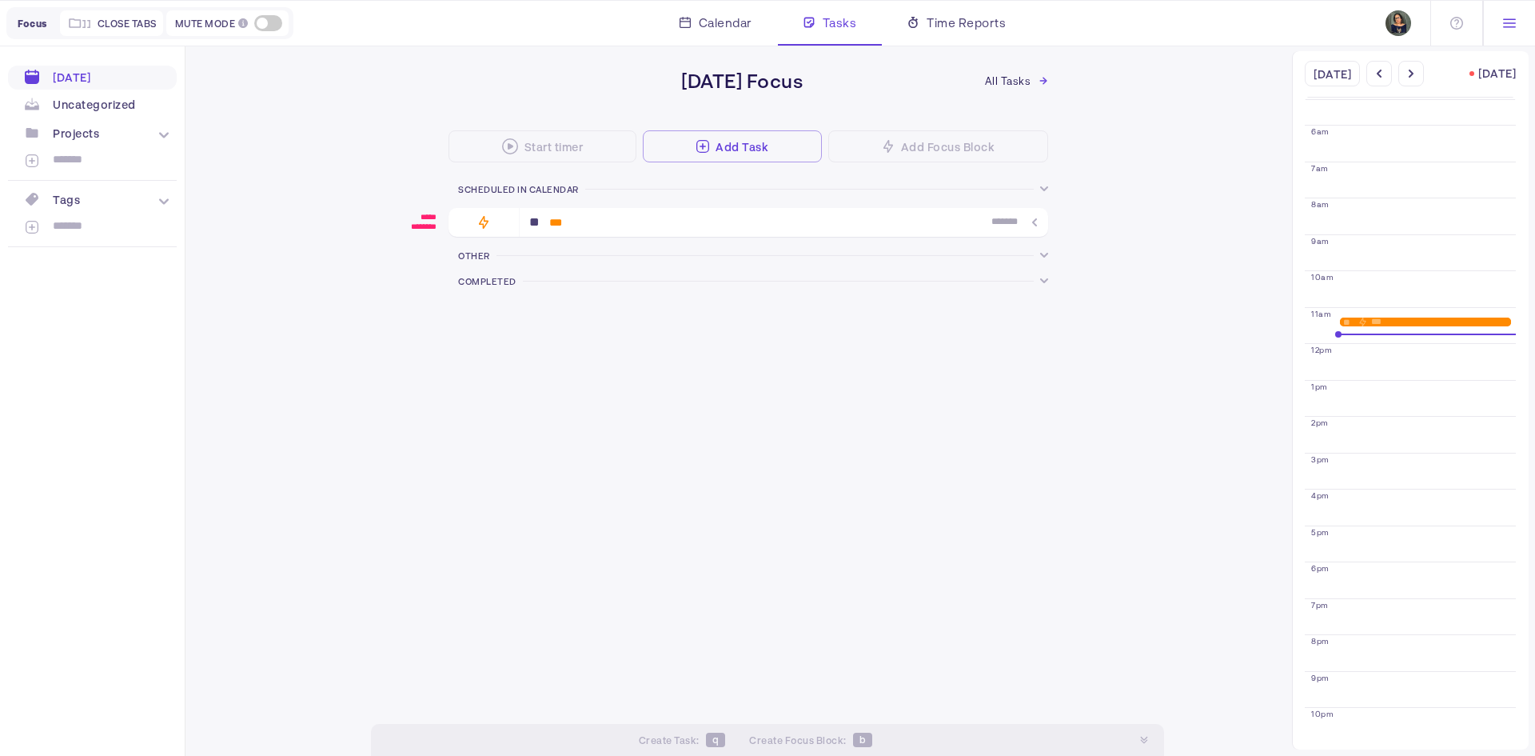
click at [778, 145] on div "Add Task" at bounding box center [732, 146] width 179 height 32
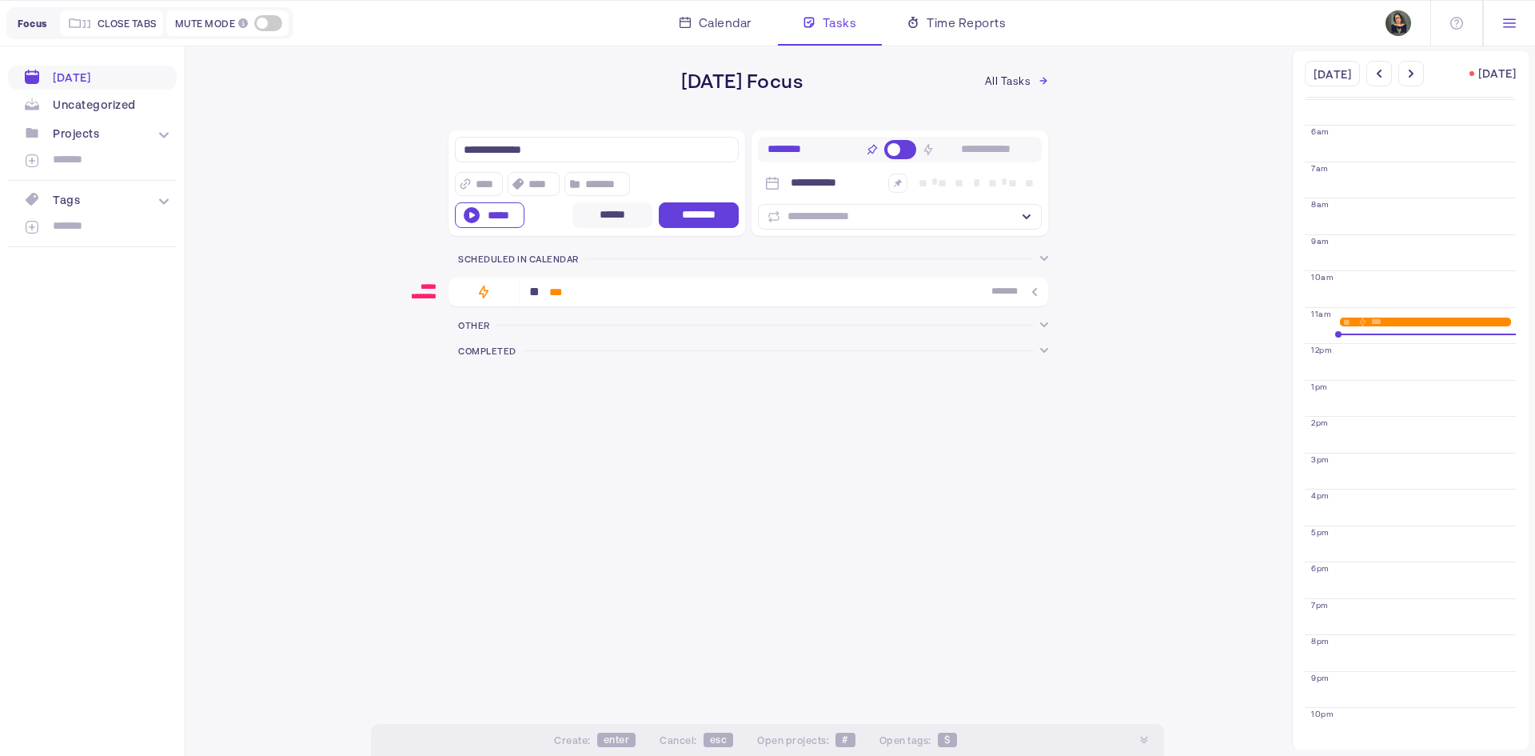
type textarea "**********"
checkbox input "false"
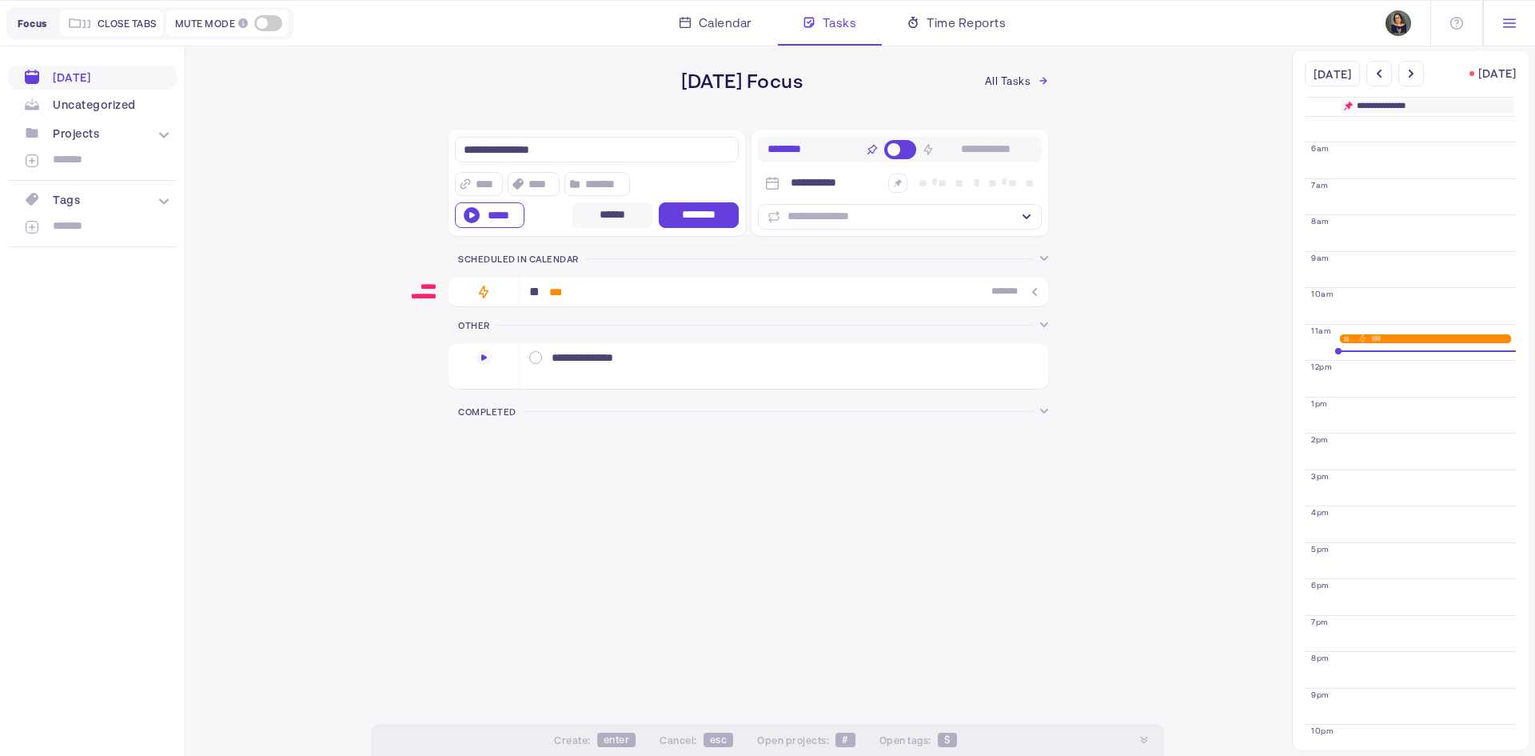
type textarea "**********"
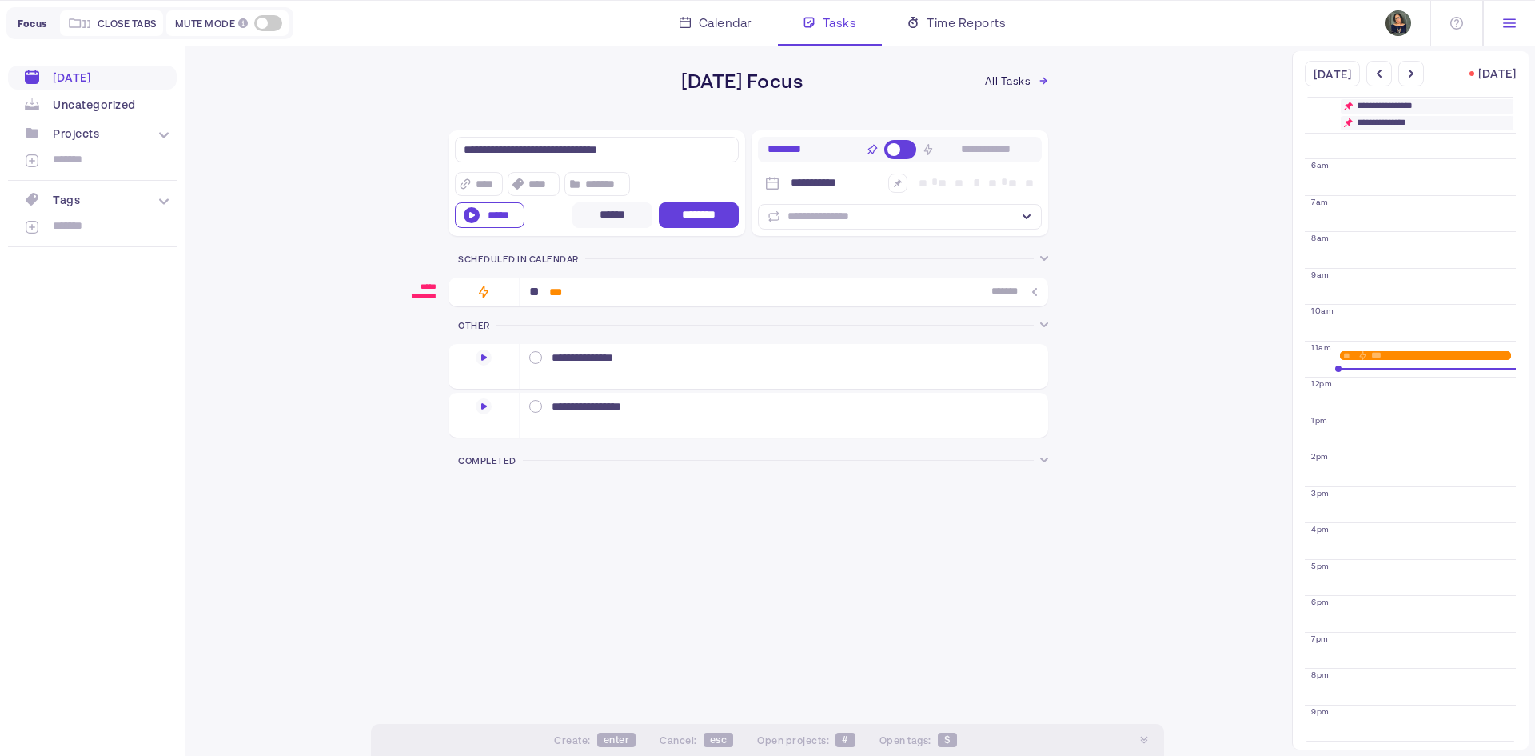
type textarea "**********"
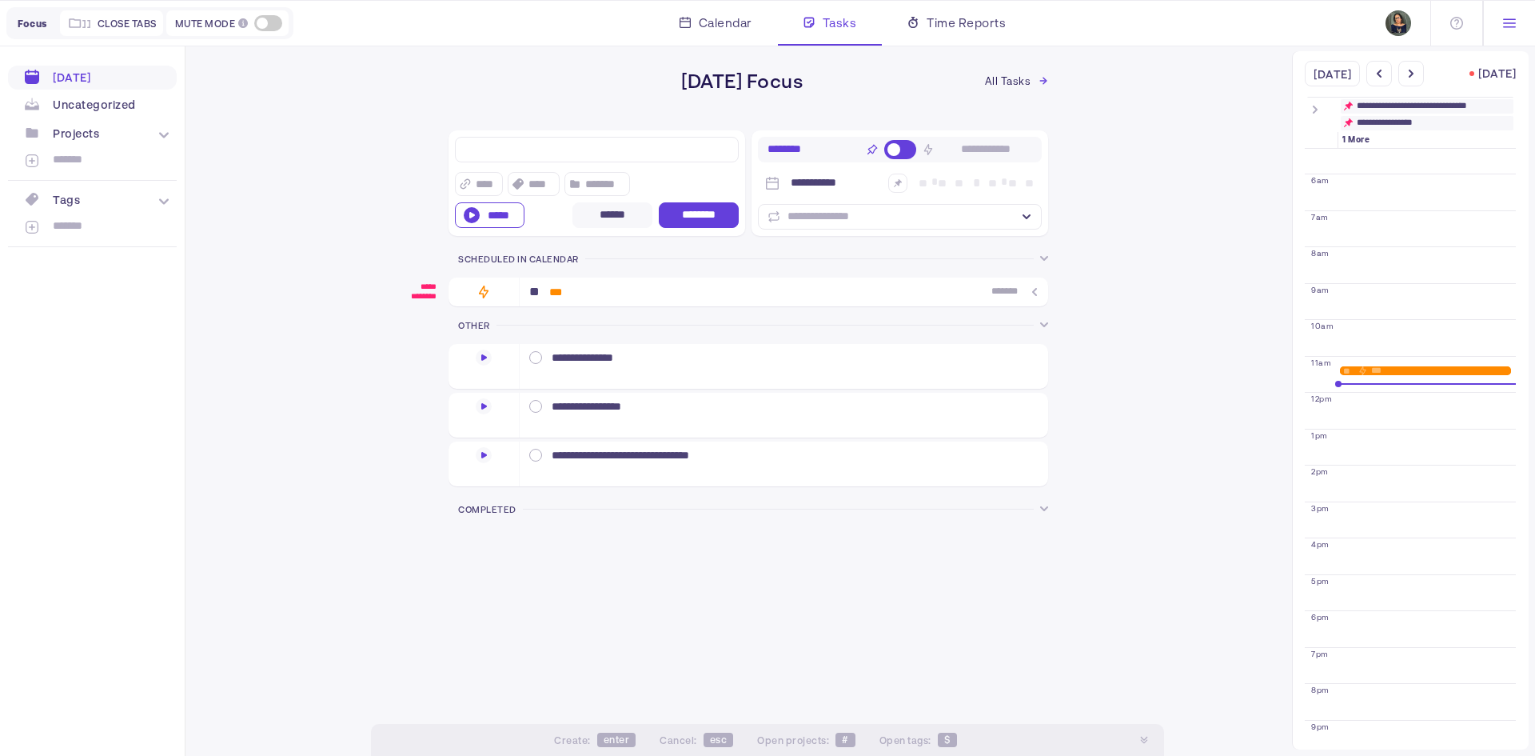
click at [595, 154] on textarea at bounding box center [597, 150] width 284 height 26
checkbox input "true"
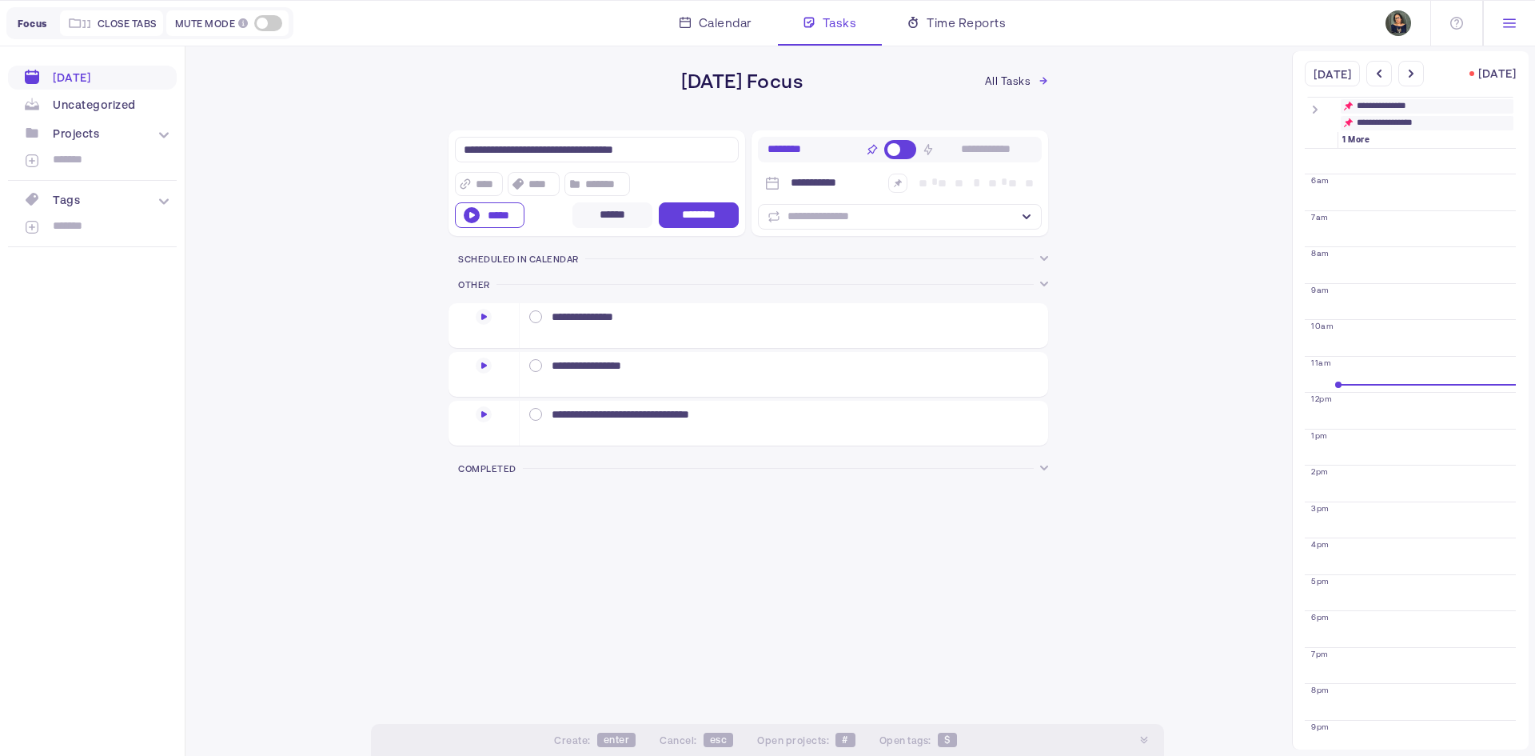
type textarea "**********"
